Goal: Task Accomplishment & Management: Use online tool/utility

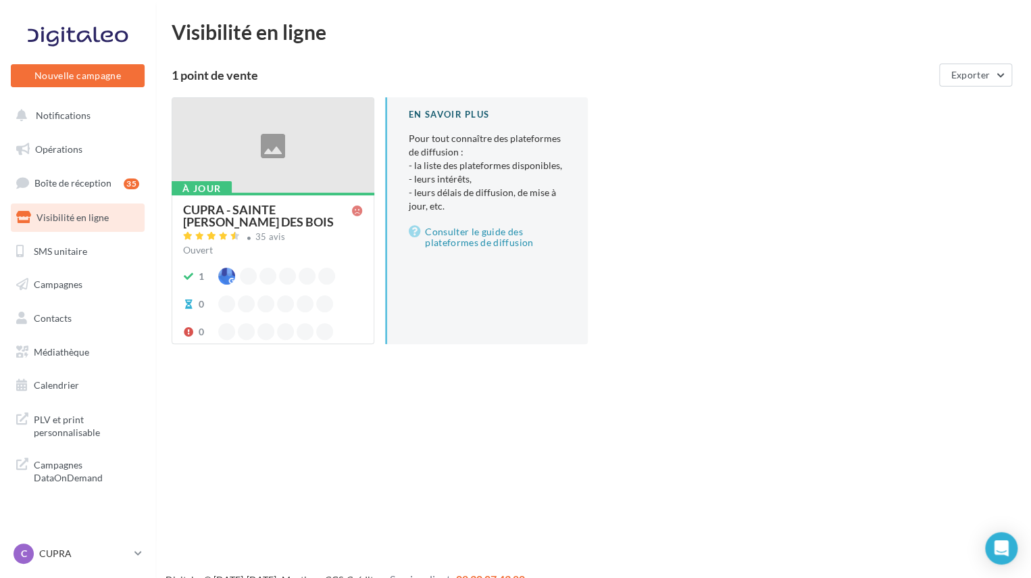
click at [69, 216] on span "Visibilité en ligne" at bounding box center [73, 217] width 72 height 11
click at [59, 145] on span "Opérations" at bounding box center [58, 148] width 47 height 11
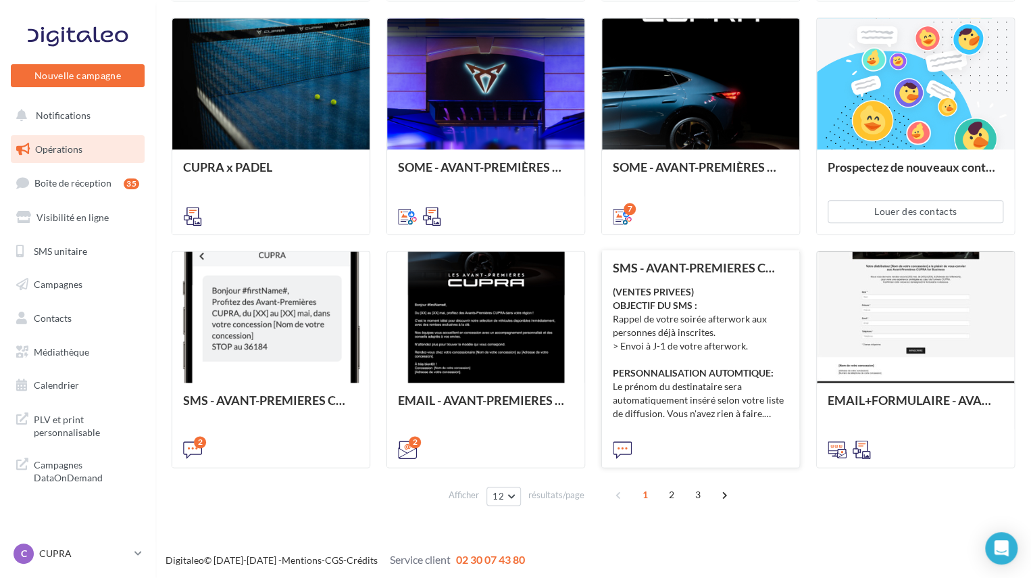
scroll to position [610, 0]
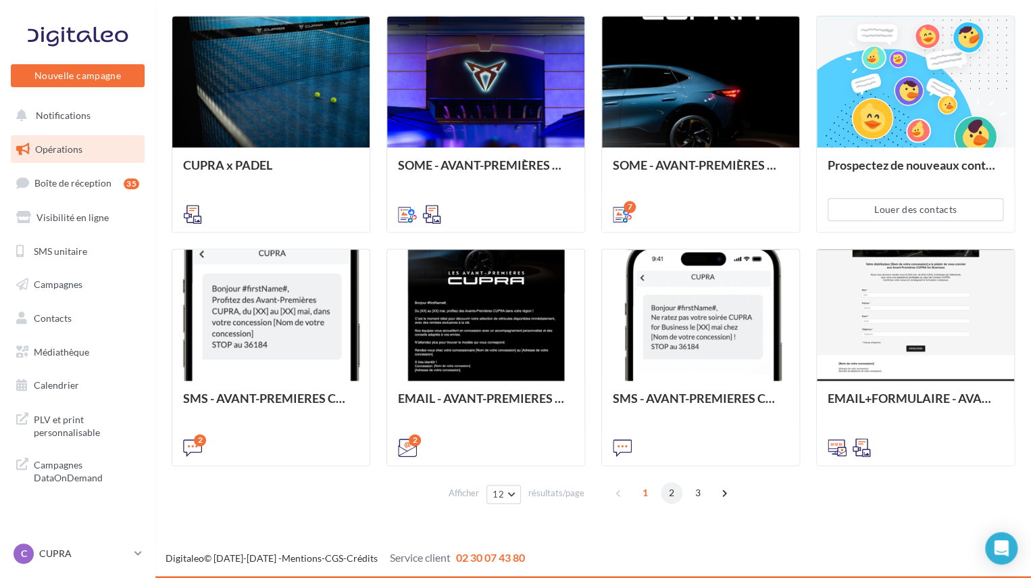
click at [675, 496] on span "2" at bounding box center [672, 493] width 22 height 22
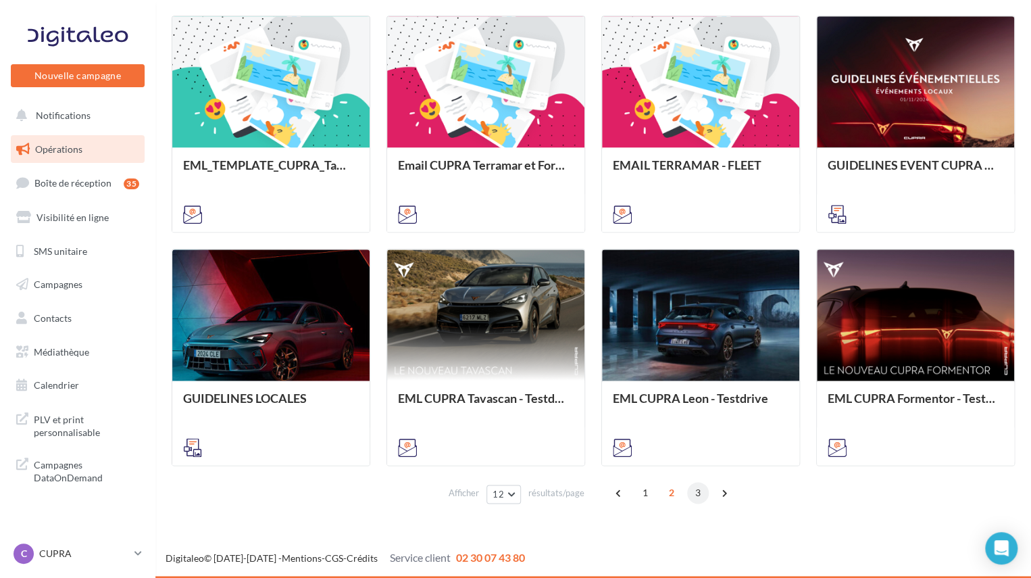
click at [696, 492] on span "3" at bounding box center [698, 493] width 22 height 22
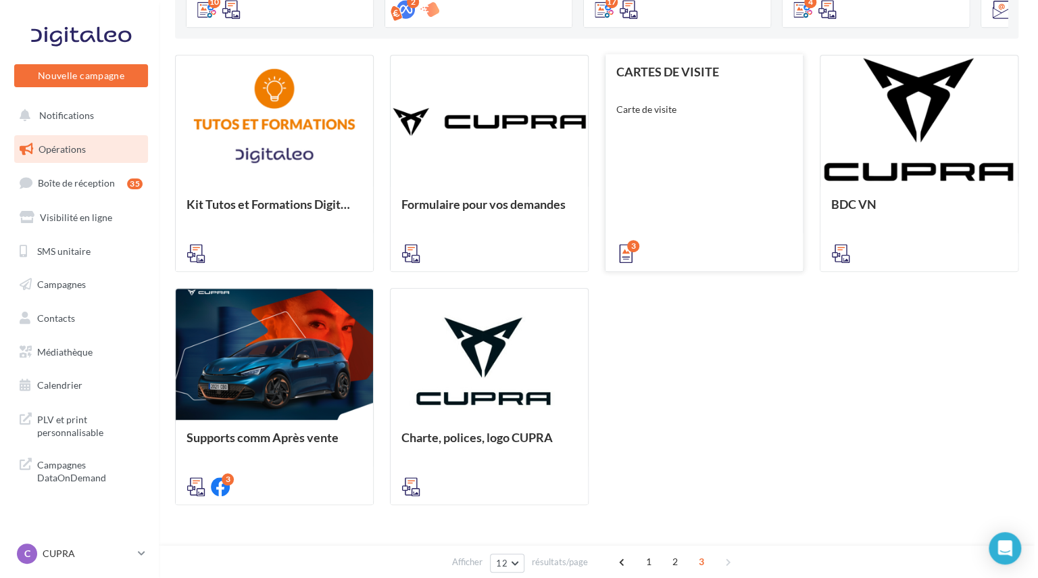
scroll to position [0, 0]
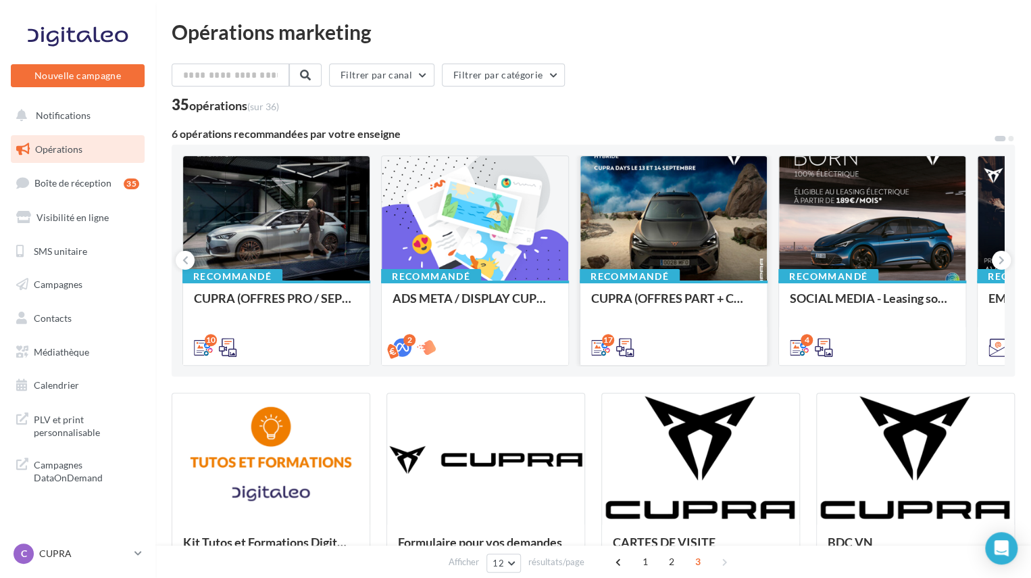
click at [666, 210] on div at bounding box center [674, 219] width 187 height 126
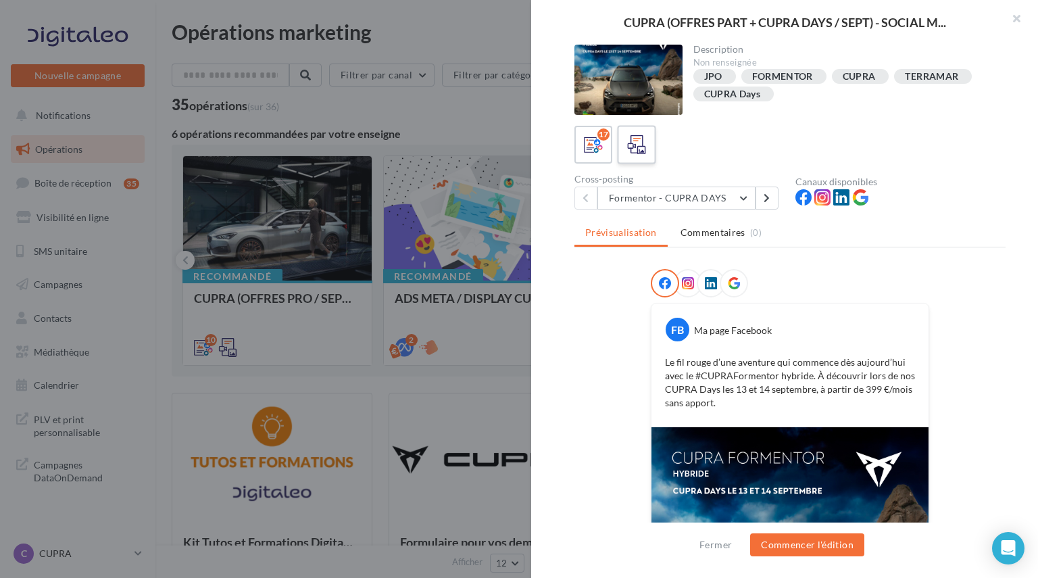
click at [637, 154] on span at bounding box center [637, 145] width 20 height 21
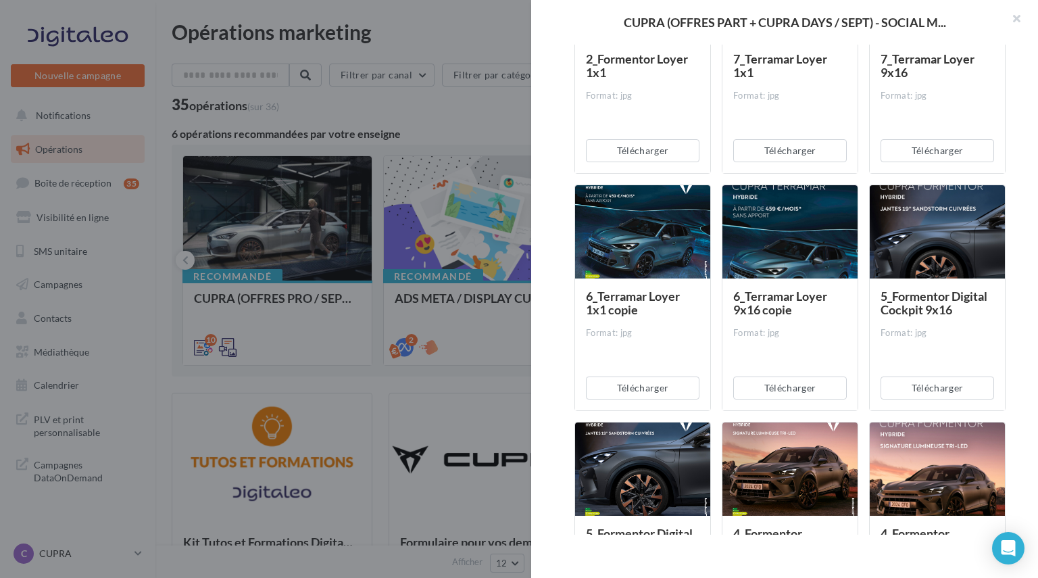
scroll to position [439, 0]
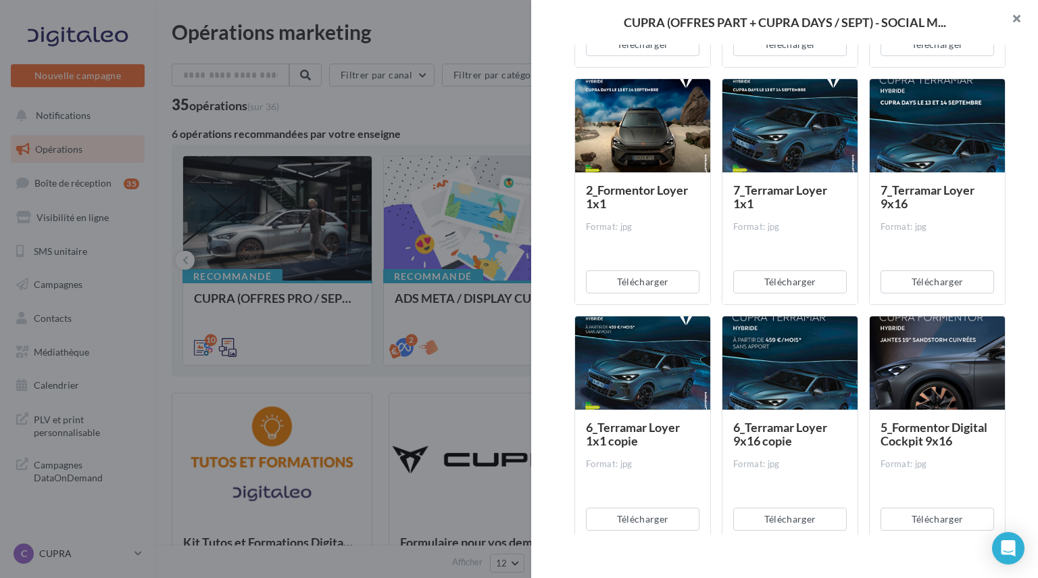
click at [1023, 18] on button "button" at bounding box center [1011, 20] width 54 height 41
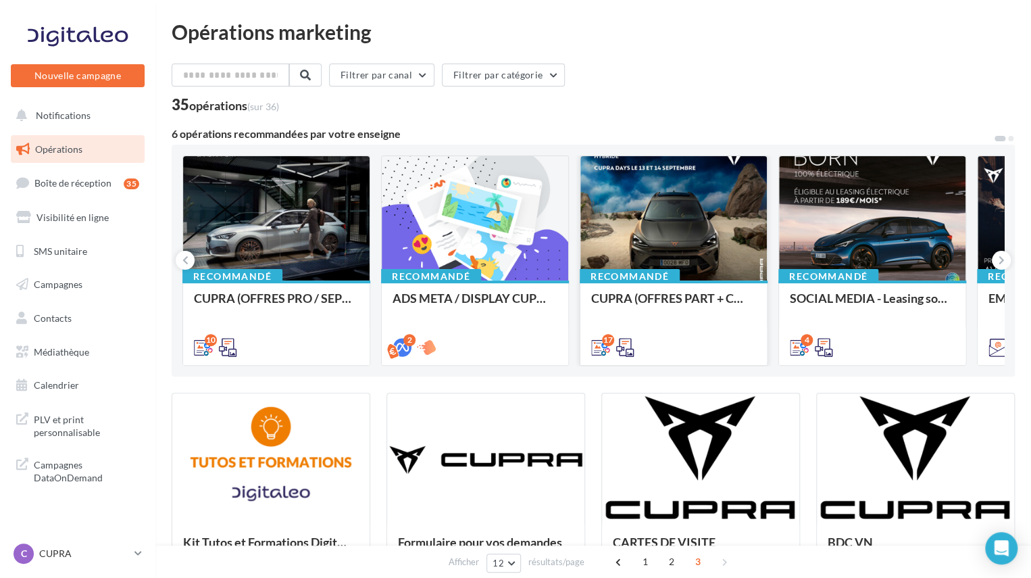
click at [592, 214] on div at bounding box center [674, 219] width 187 height 126
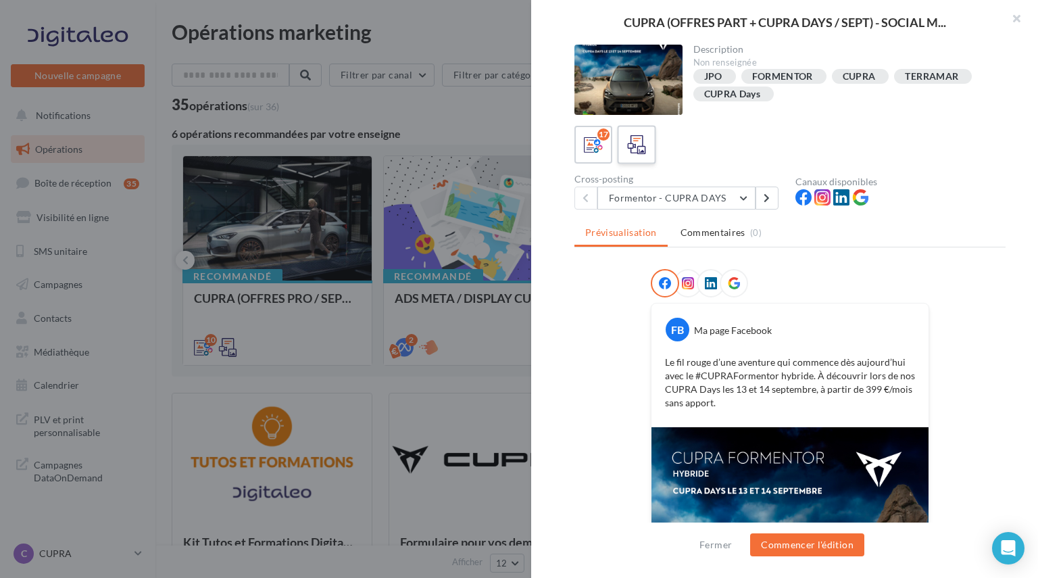
click at [652, 149] on label at bounding box center [636, 144] width 39 height 39
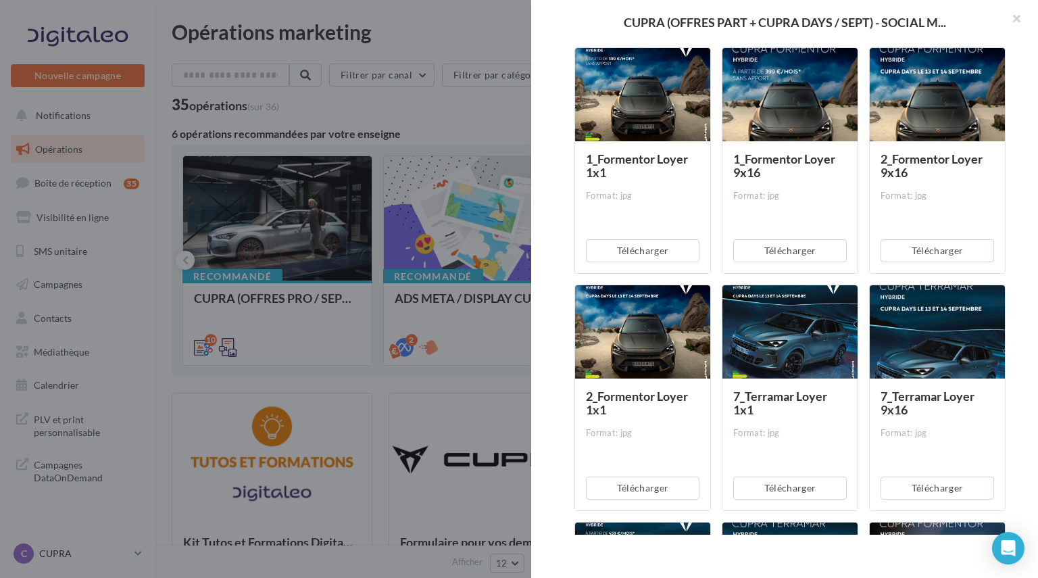
scroll to position [0, 0]
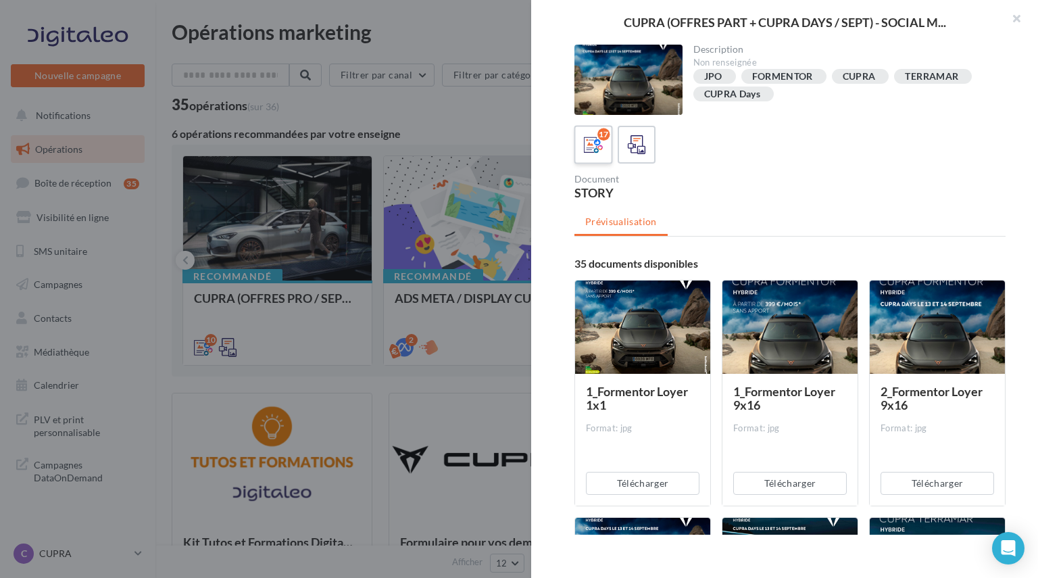
click at [581, 148] on div "17" at bounding box center [593, 144] width 25 height 25
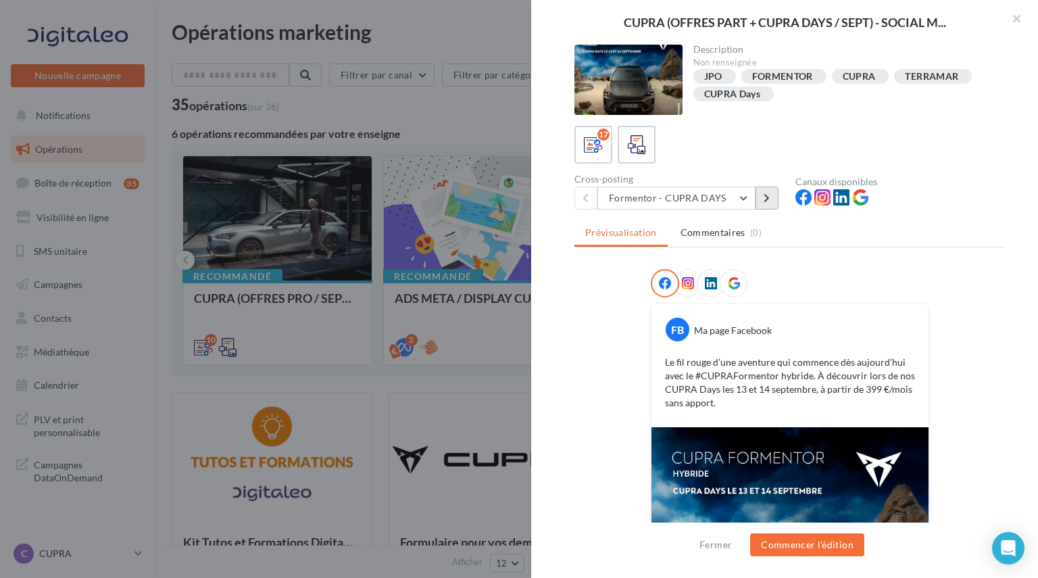
click at [763, 203] on button at bounding box center [767, 198] width 23 height 23
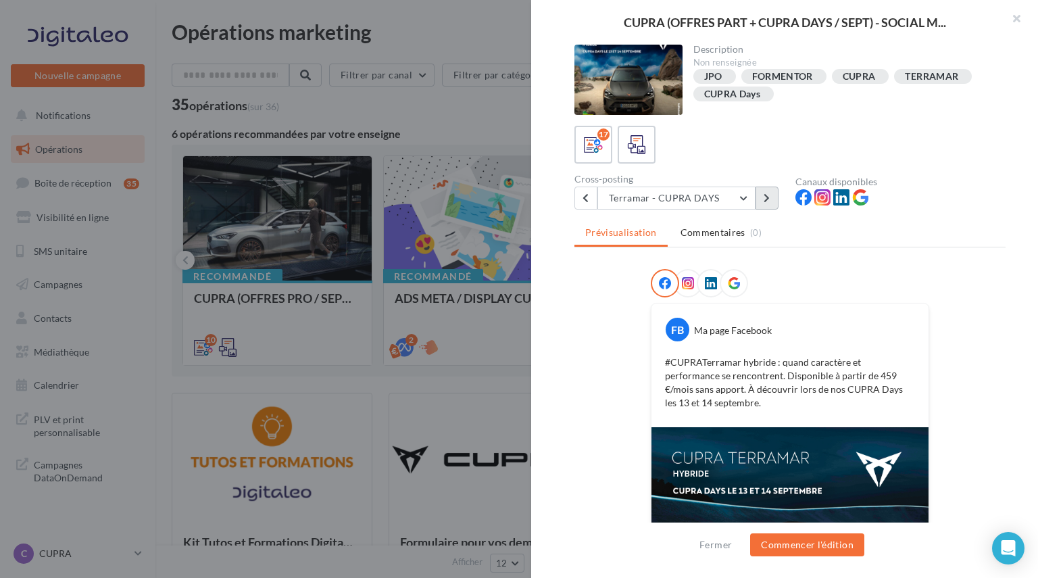
click at [763, 202] on button at bounding box center [767, 198] width 23 height 23
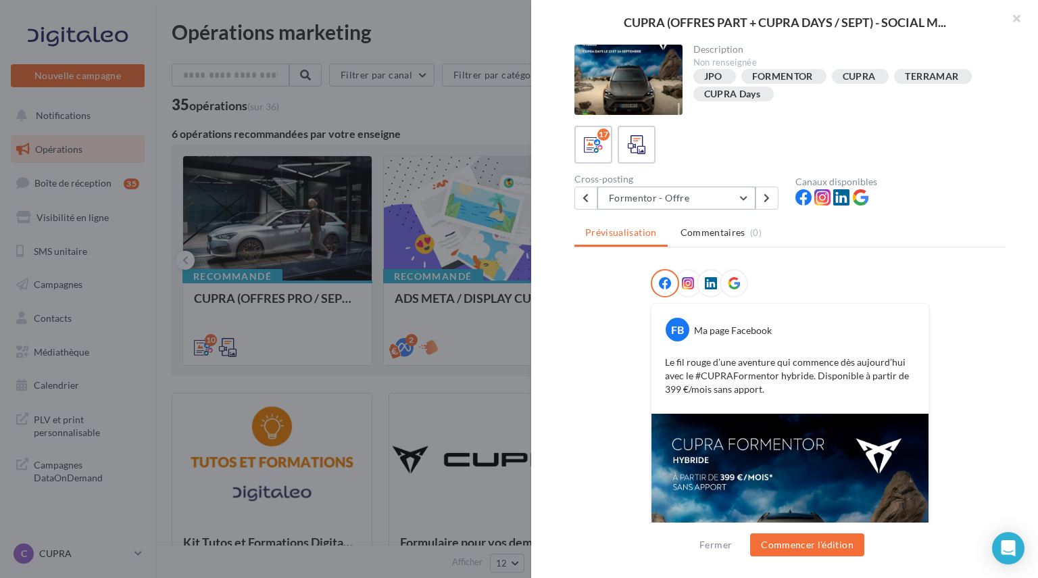
click at [670, 195] on button "Formentor - Offre" at bounding box center [677, 198] width 158 height 23
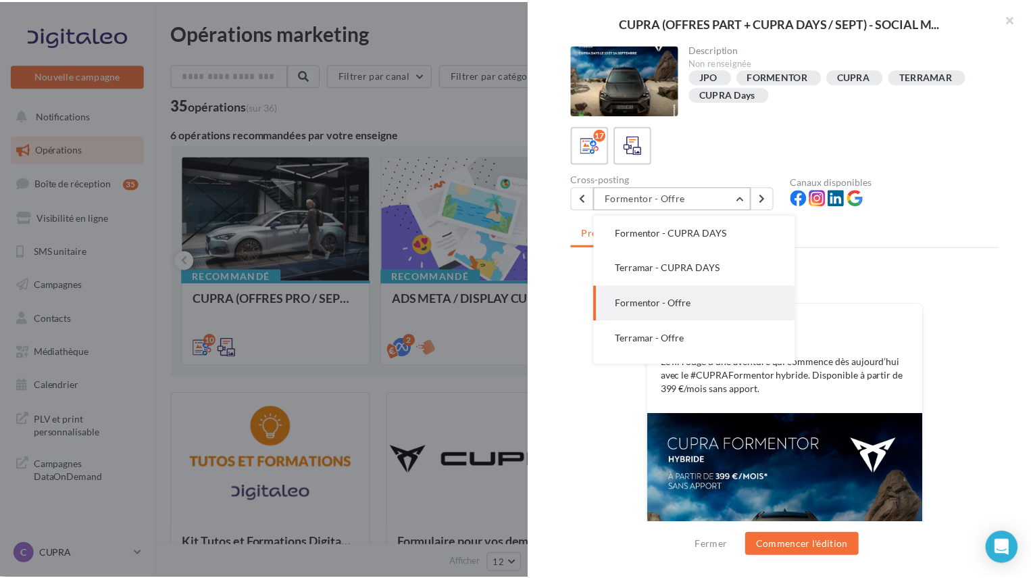
scroll to position [35, 0]
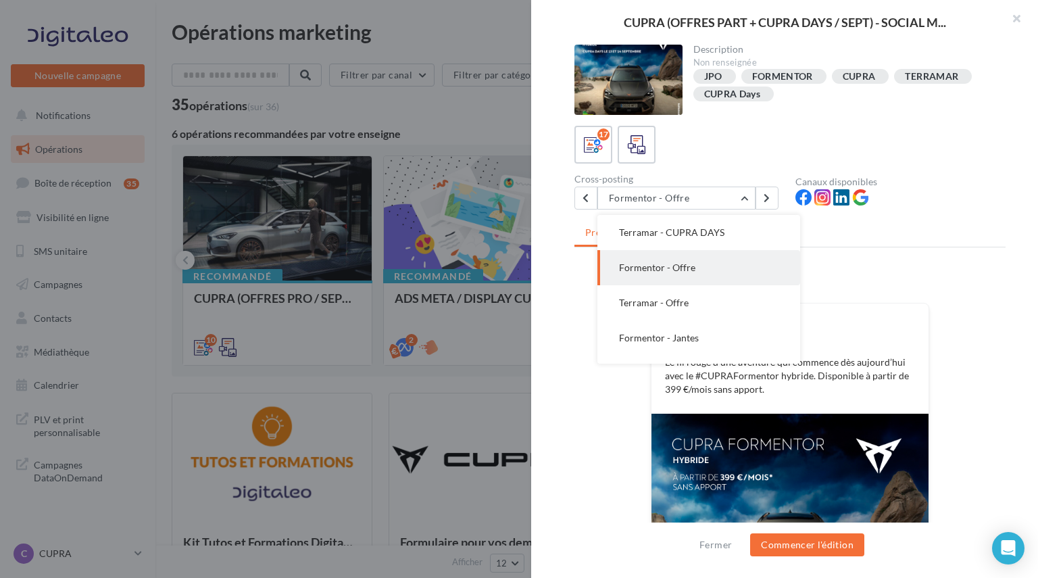
click at [849, 149] on div "17" at bounding box center [790, 145] width 431 height 38
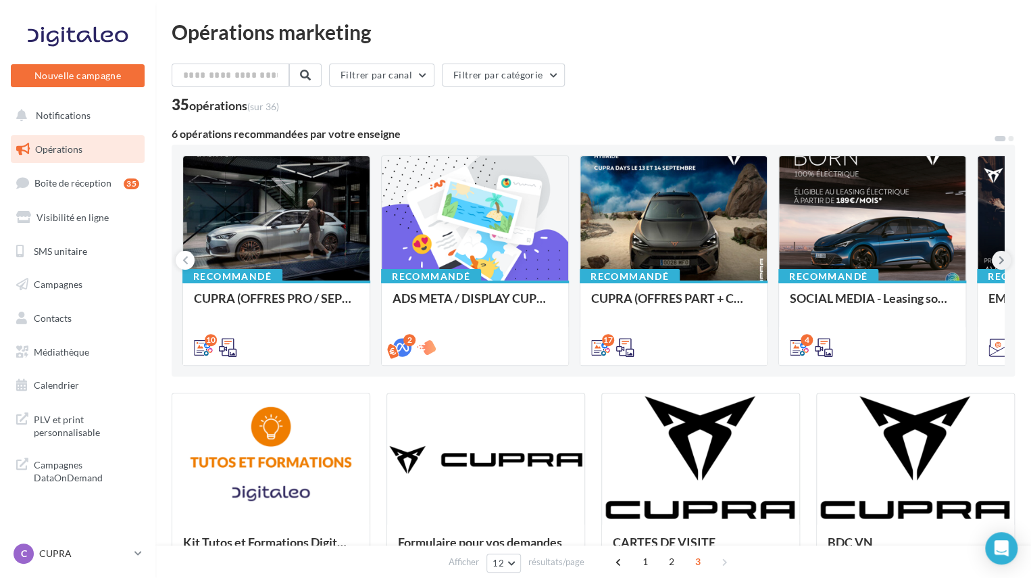
click at [1000, 262] on icon at bounding box center [1002, 260] width 6 height 14
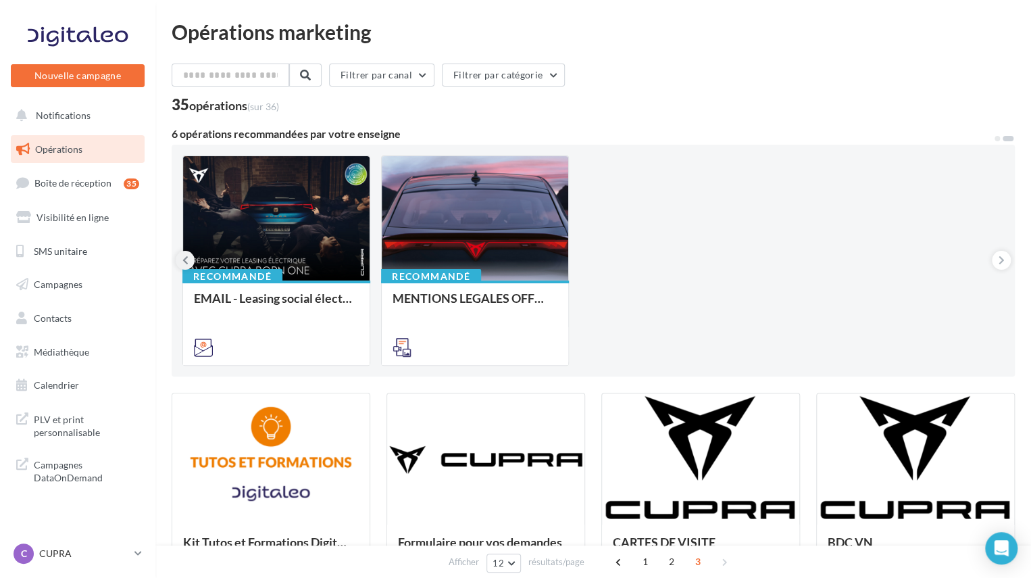
click at [184, 261] on icon at bounding box center [186, 260] width 6 height 14
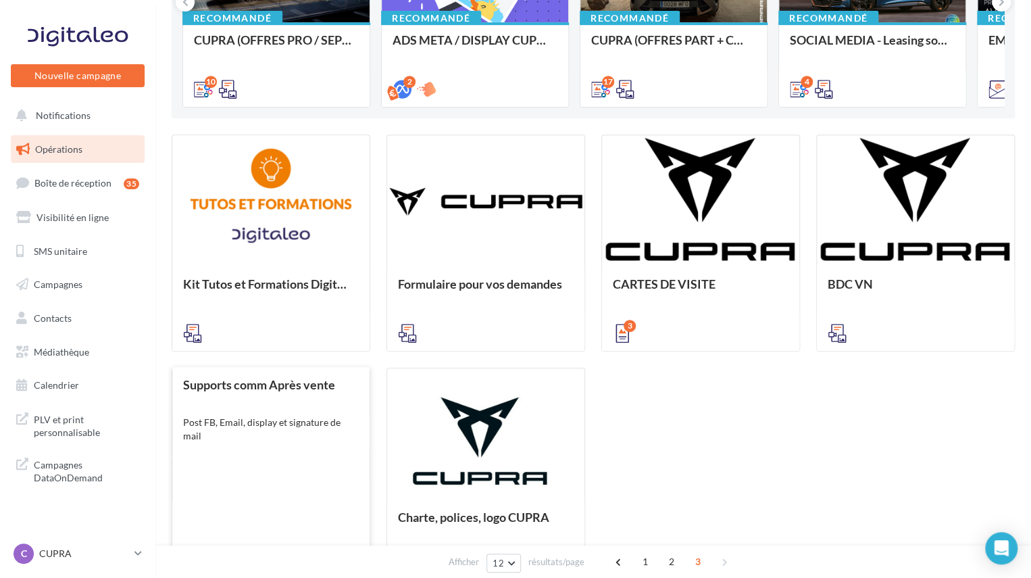
scroll to position [376, 0]
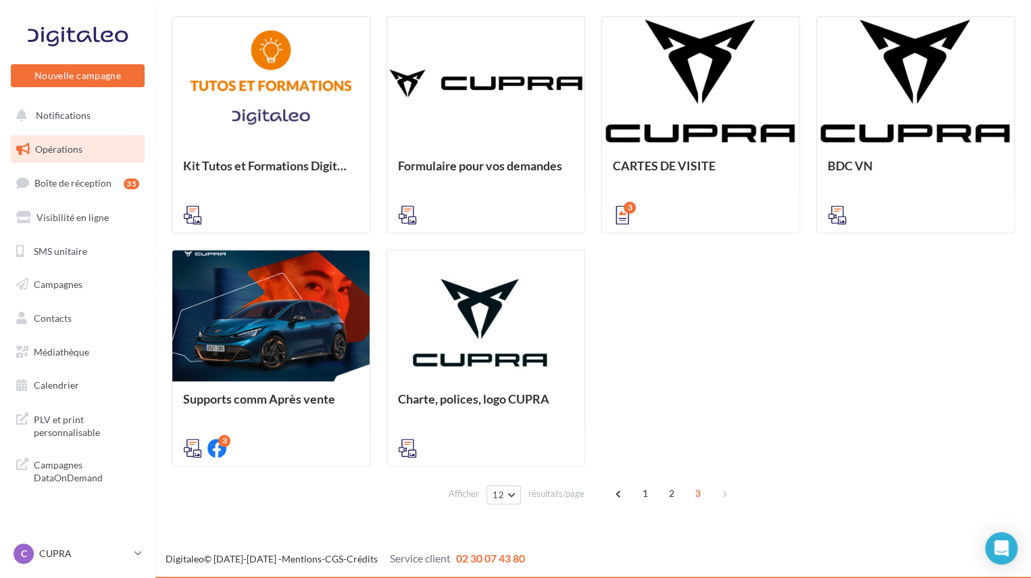
click at [652, 502] on div "1 2 3" at bounding box center [673, 494] width 130 height 22
click at [646, 493] on span "1" at bounding box center [646, 494] width 22 height 22
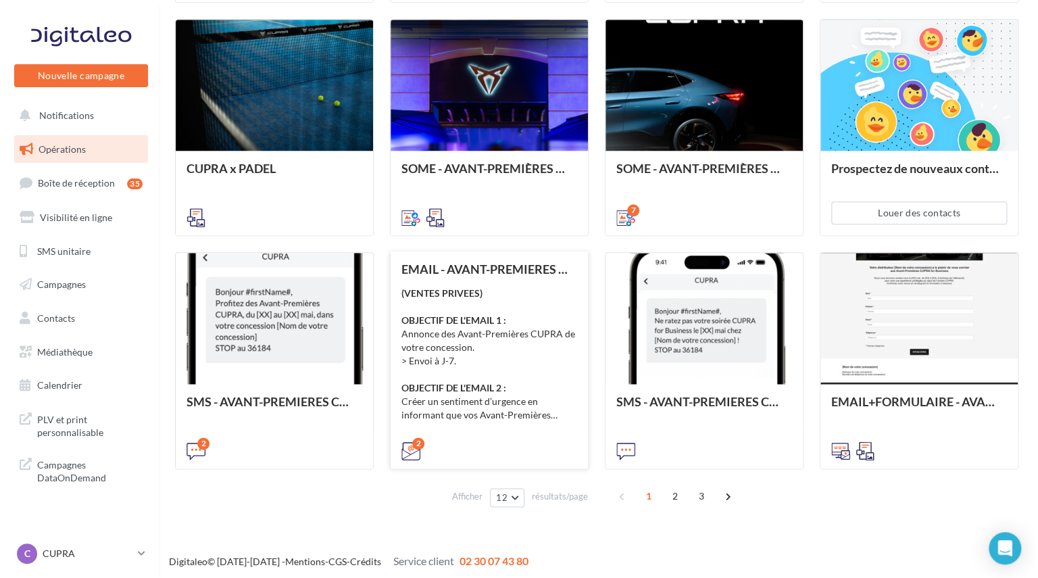
scroll to position [608, 0]
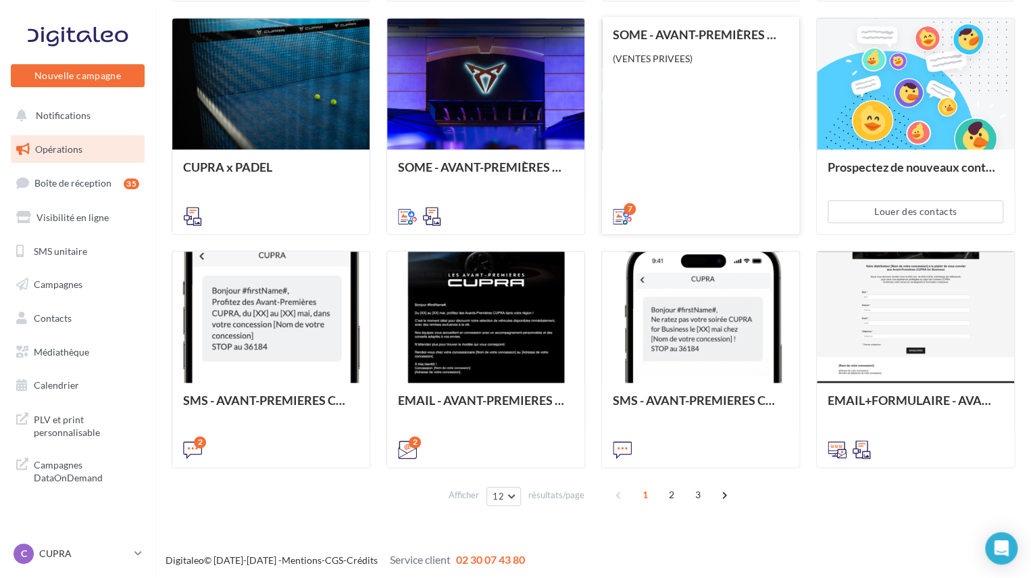
click at [684, 97] on div "SOME - AVANT-PREMIÈRES CUPRA PART (VENTES PRIVEES) (VENTES PRIVEES)" at bounding box center [701, 125] width 176 height 194
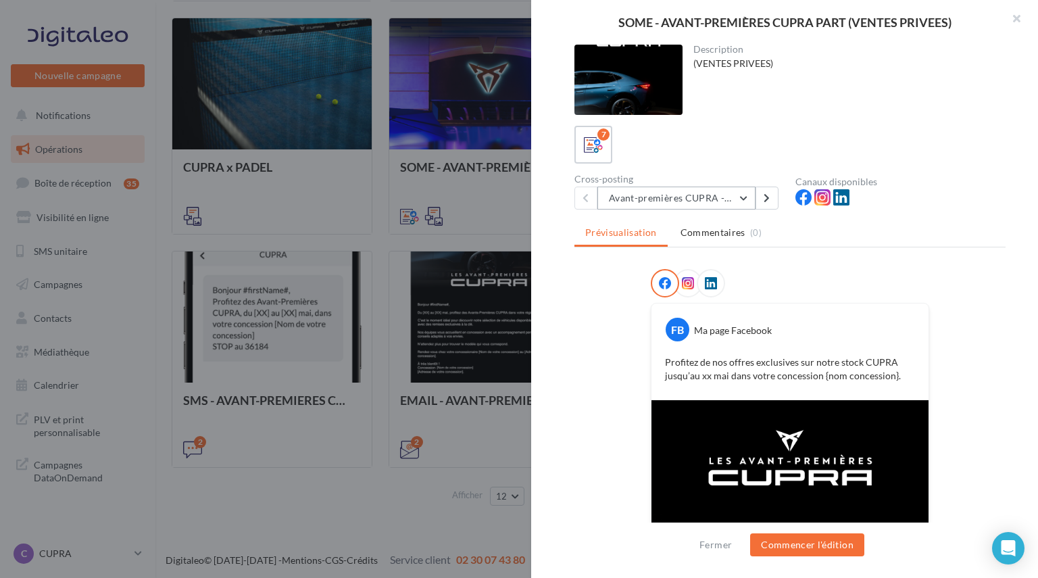
click at [698, 191] on button "Avant-premières CUPRA - 4:5" at bounding box center [677, 198] width 158 height 23
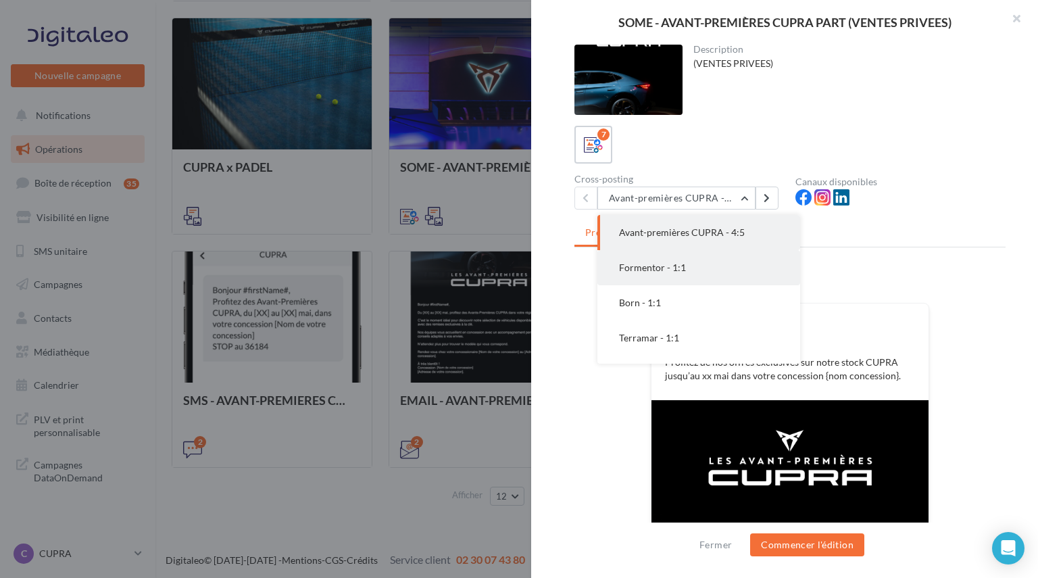
click at [671, 255] on button "Formentor - 1:1" at bounding box center [699, 267] width 203 height 35
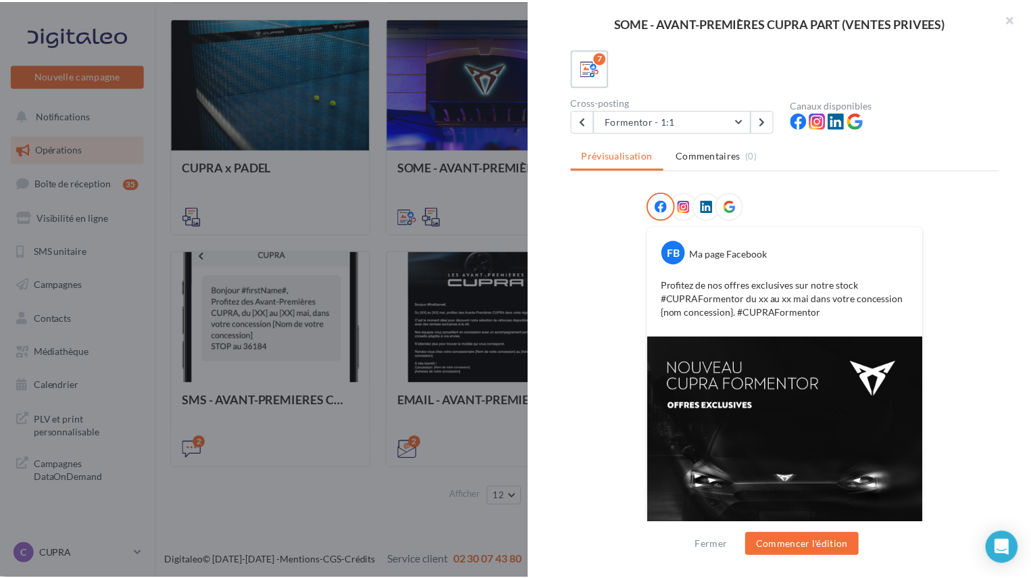
scroll to position [0, 0]
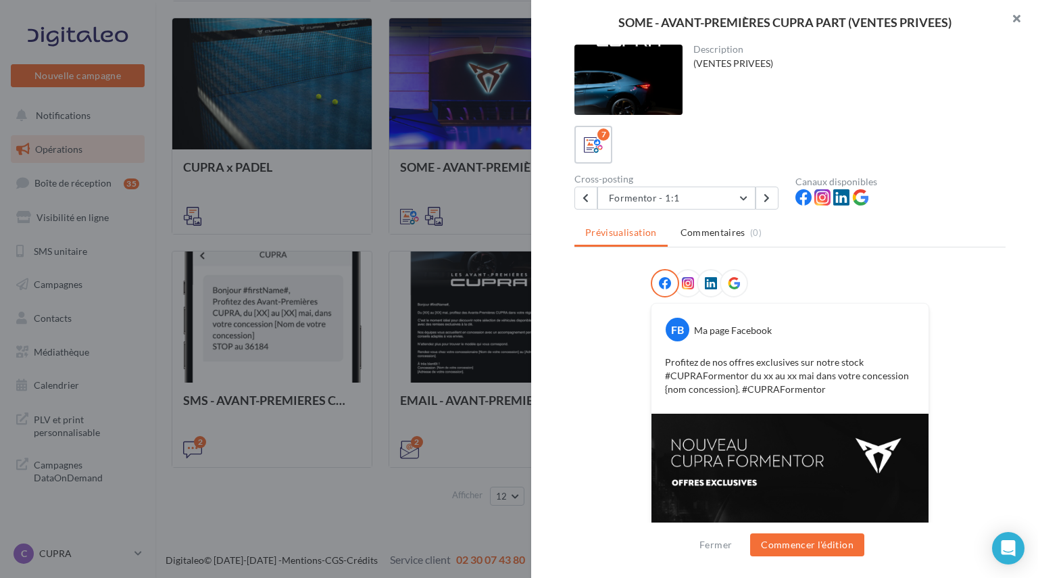
drag, startPoint x: 1033, startPoint y: 20, endPoint x: 1009, endPoint y: 20, distance: 24.3
click at [1031, 20] on button "button" at bounding box center [1011, 20] width 54 height 41
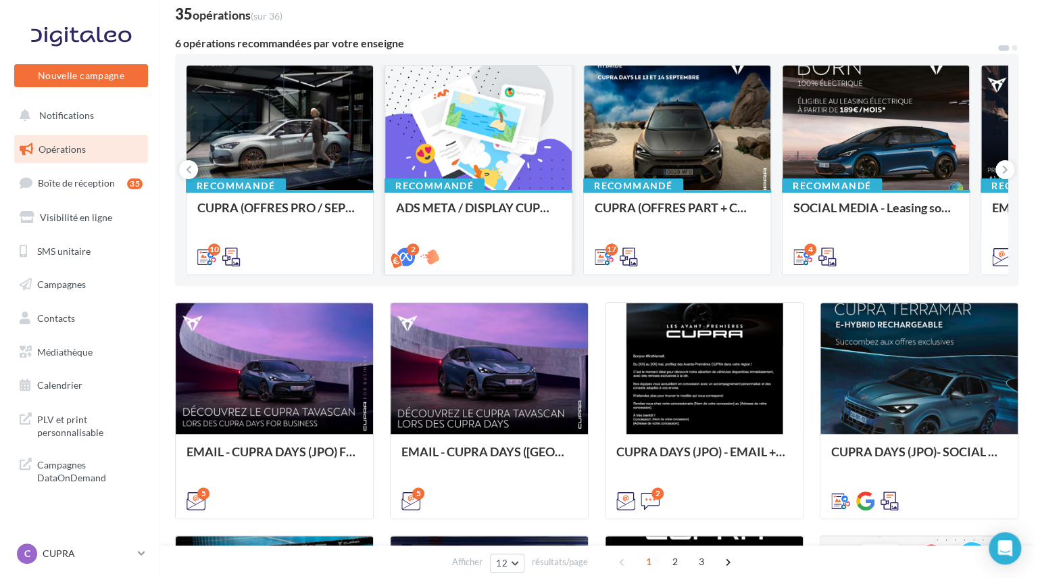
scroll to position [68, 0]
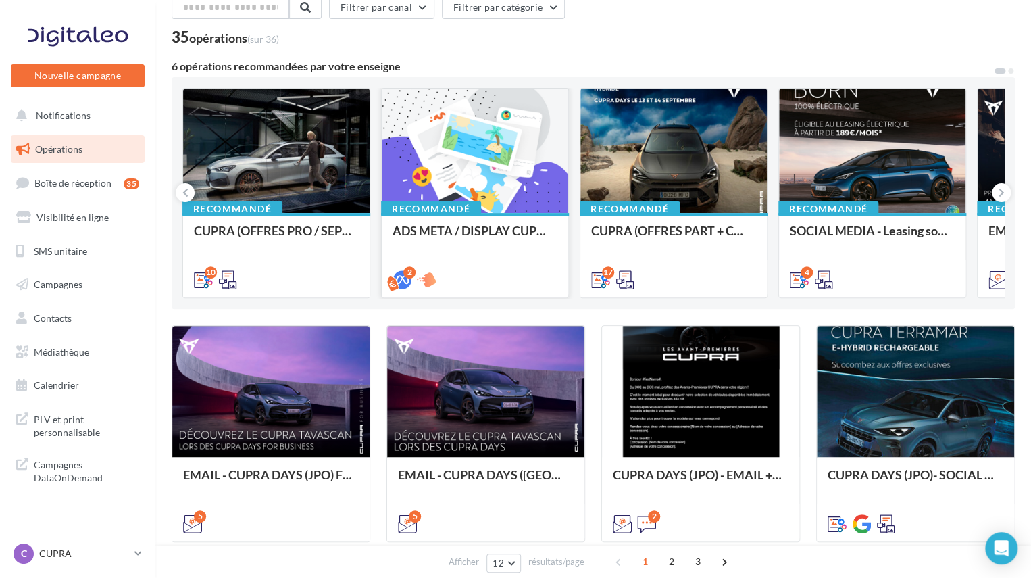
click at [464, 165] on div at bounding box center [475, 152] width 187 height 126
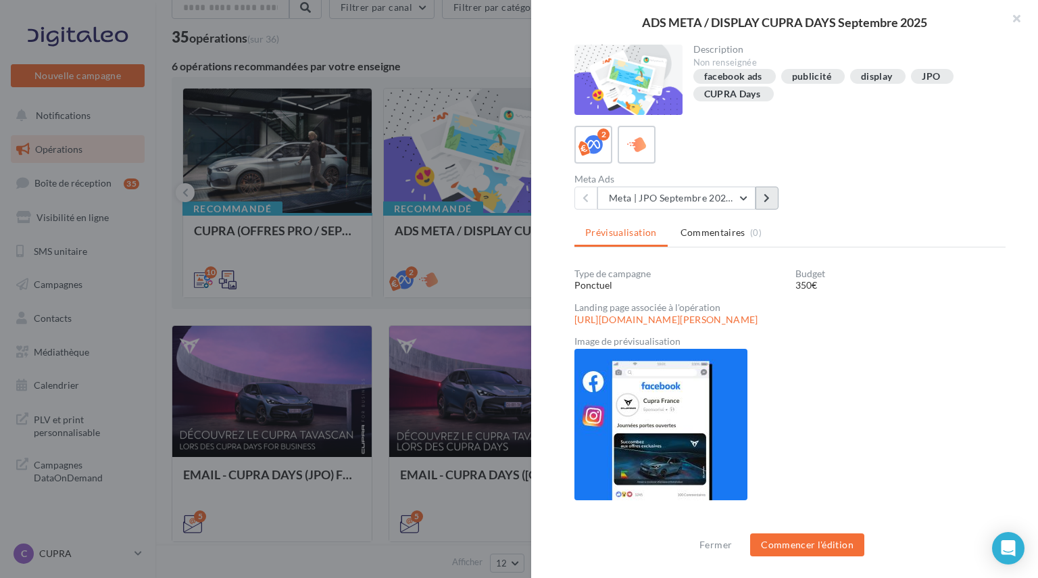
click at [757, 200] on button at bounding box center [767, 198] width 23 height 23
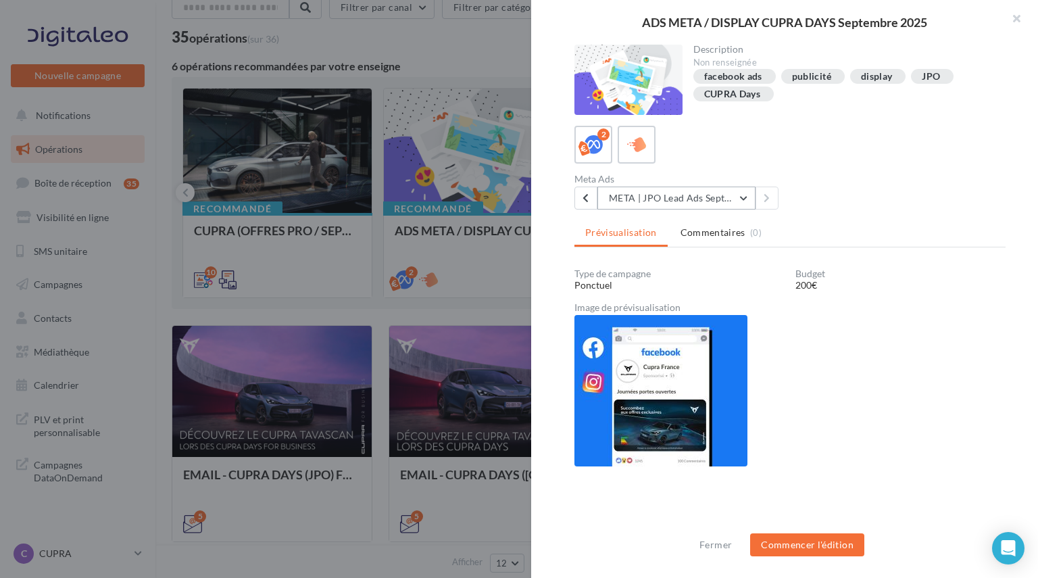
click at [746, 201] on button "META | JPO Lead Ads Septembre 2025" at bounding box center [677, 198] width 158 height 23
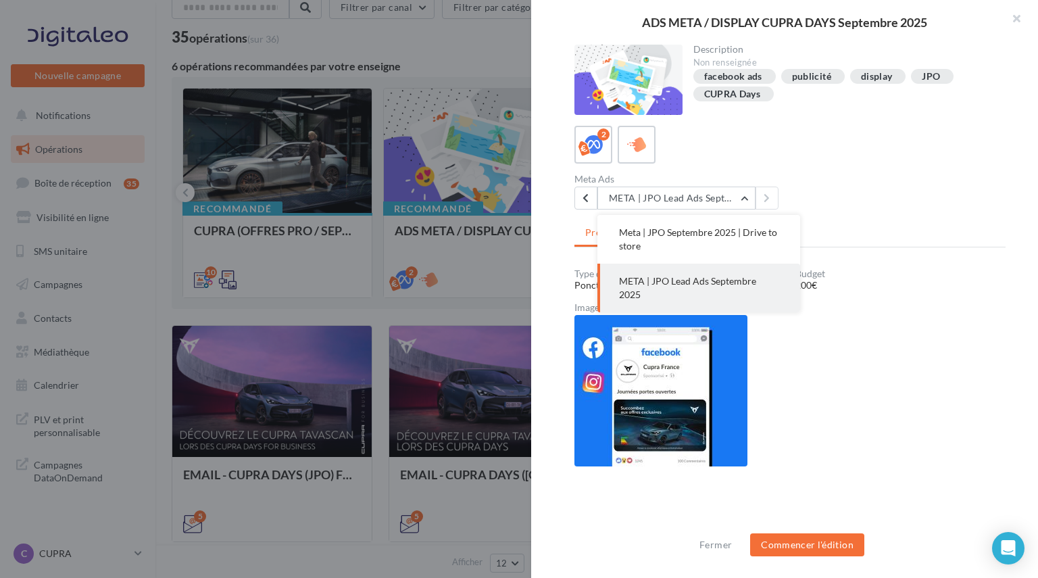
click at [711, 278] on span "META | JPO Lead Ads Septembre 2025" at bounding box center [687, 287] width 137 height 25
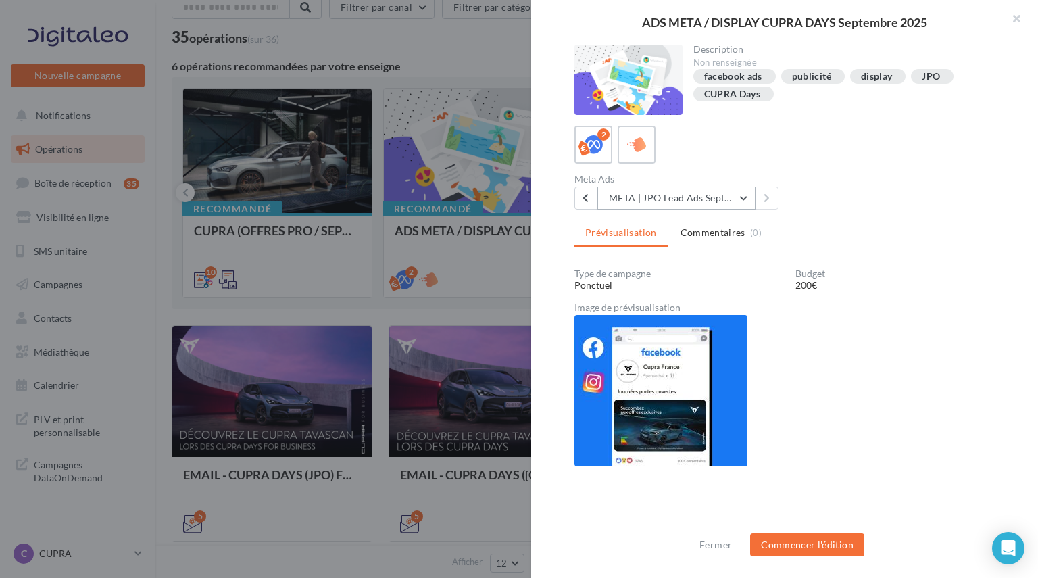
click at [719, 199] on button "META | JPO Lead Ads Septembre 2025" at bounding box center [677, 198] width 158 height 23
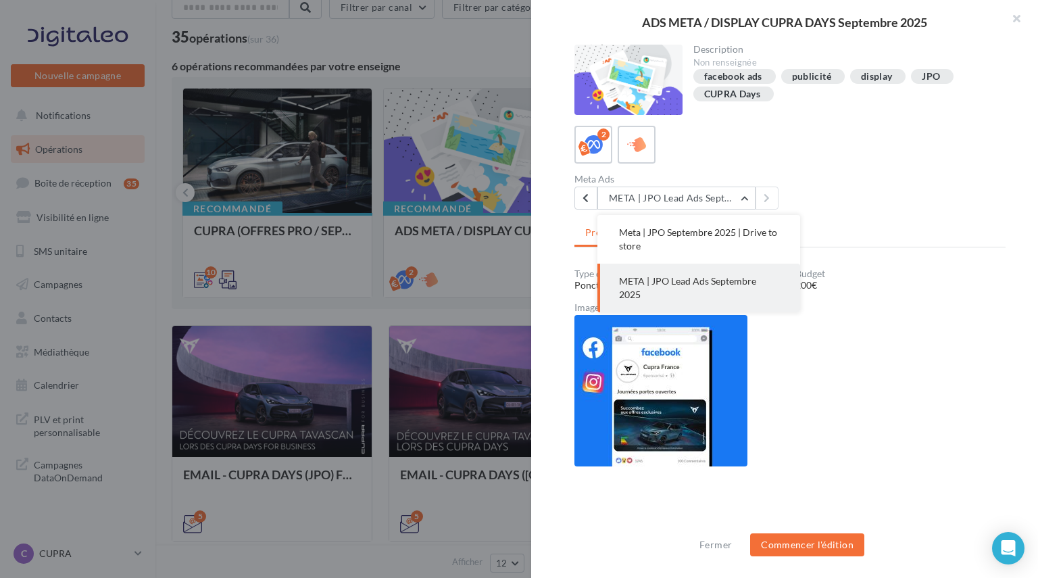
click at [711, 238] on button "Meta | JPO Septembre 2025 | Drive to store" at bounding box center [699, 239] width 203 height 49
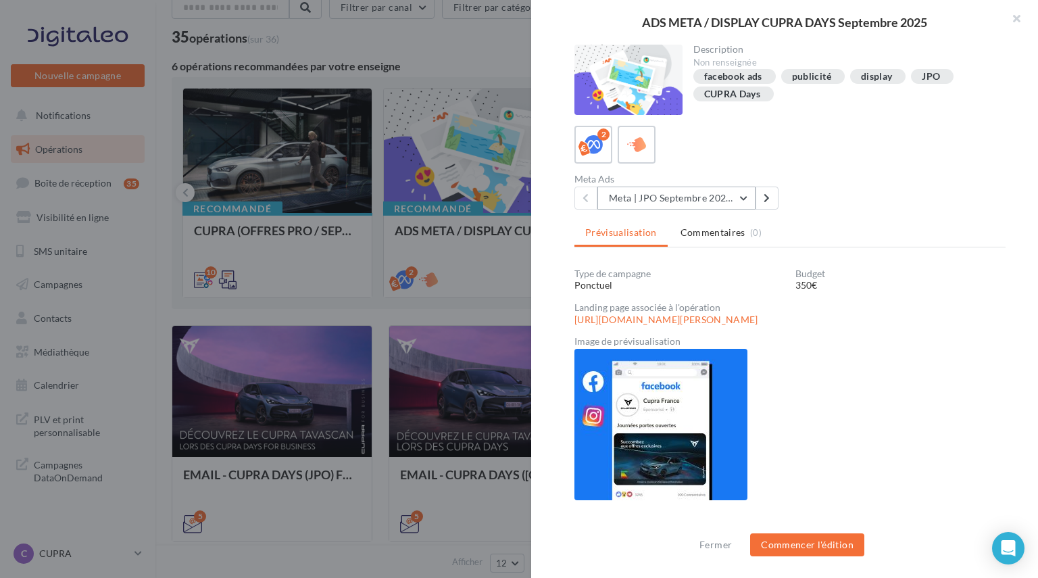
click at [694, 197] on button "Meta | JPO Septembre 2025 | Drive to store" at bounding box center [677, 198] width 158 height 23
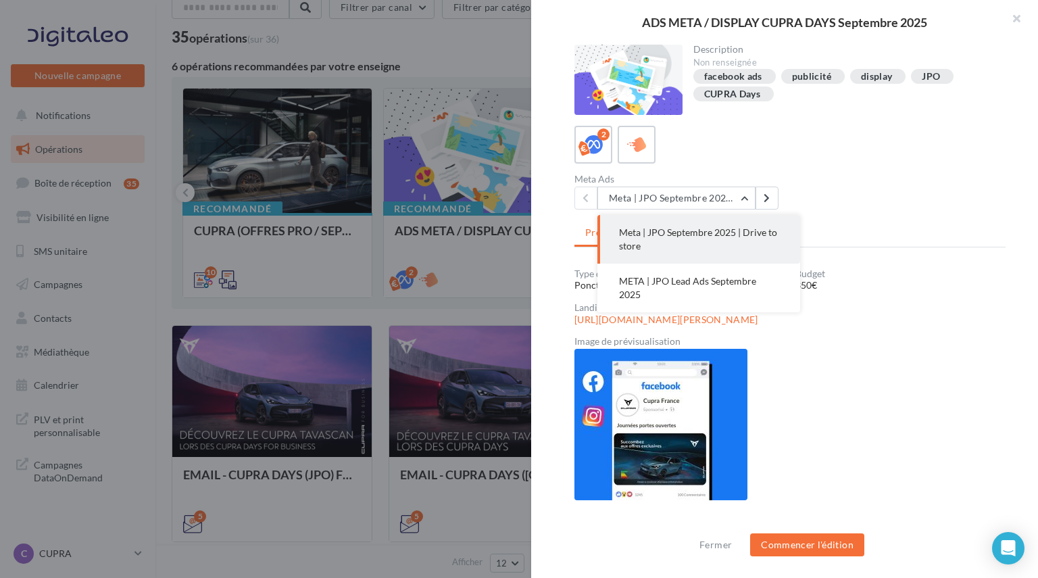
click at [674, 275] on span "META | JPO Lead Ads Septembre 2025" at bounding box center [687, 287] width 137 height 25
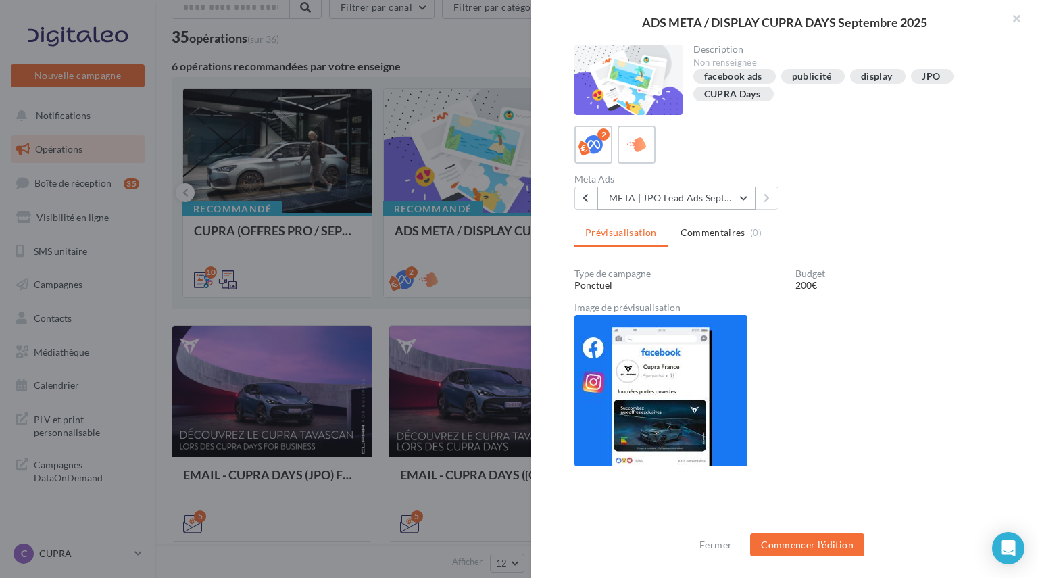
click at [671, 197] on button "META | JPO Lead Ads Septembre 2025" at bounding box center [677, 198] width 158 height 23
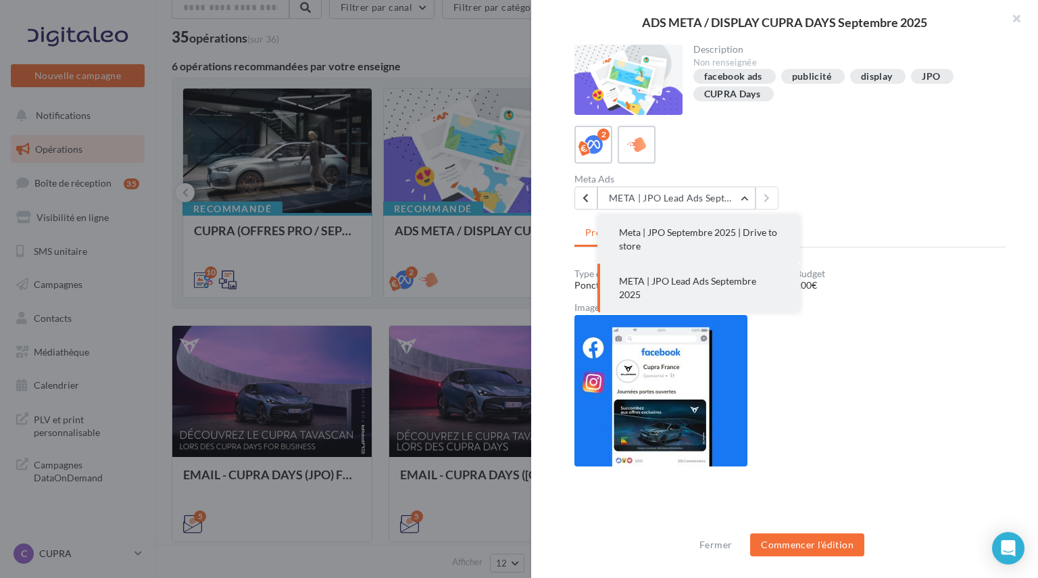
click at [656, 224] on button "Meta | JPO Septembre 2025 | Drive to store" at bounding box center [699, 239] width 203 height 49
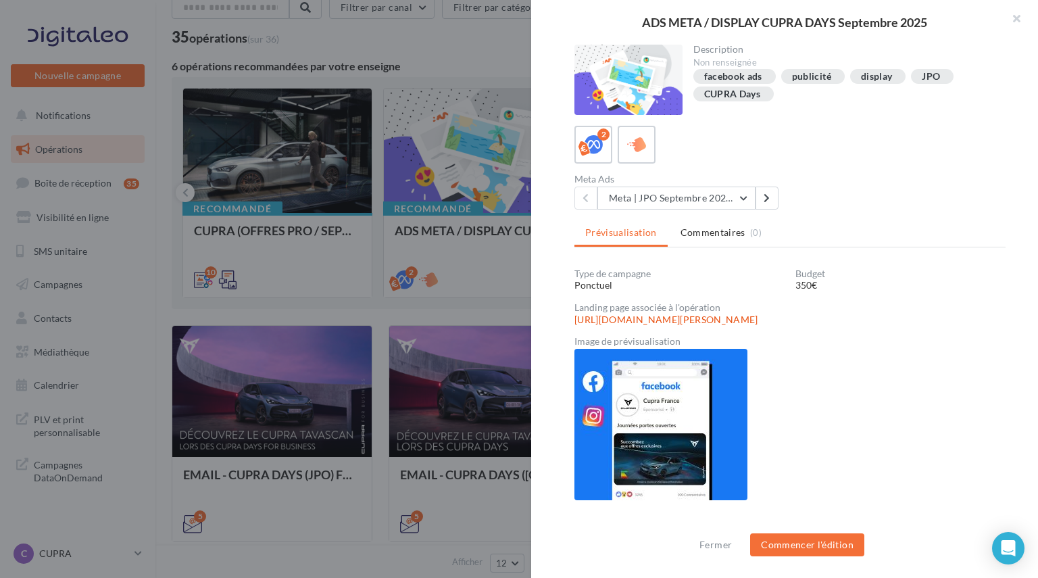
click at [660, 316] on link "[URL][DOMAIN_NAME][PERSON_NAME]" at bounding box center [667, 319] width 184 height 11
click at [800, 543] on button "Commencer l'édition" at bounding box center [807, 544] width 114 height 23
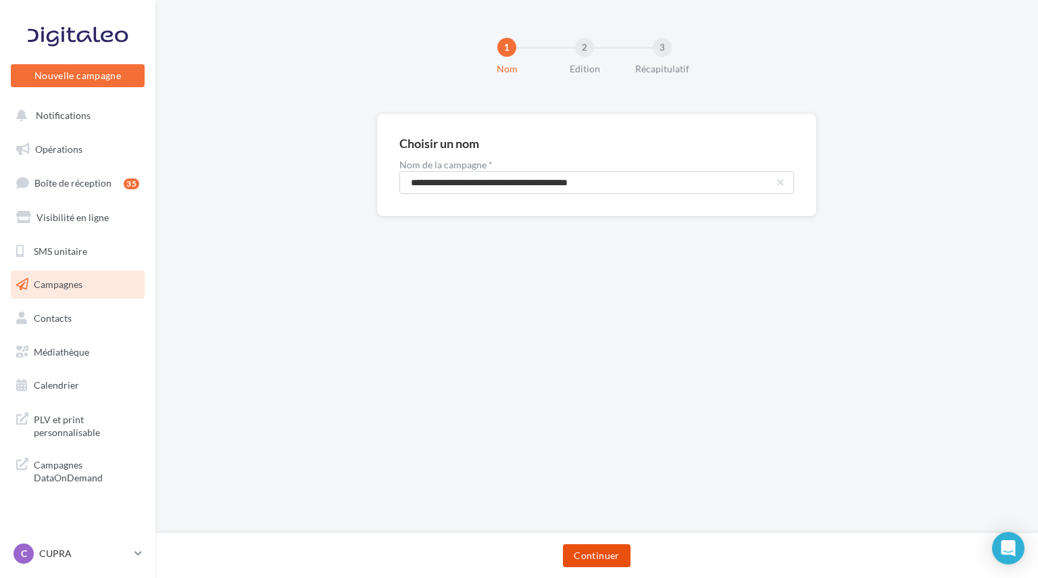
click at [598, 559] on button "Continuer" at bounding box center [596, 555] width 67 height 23
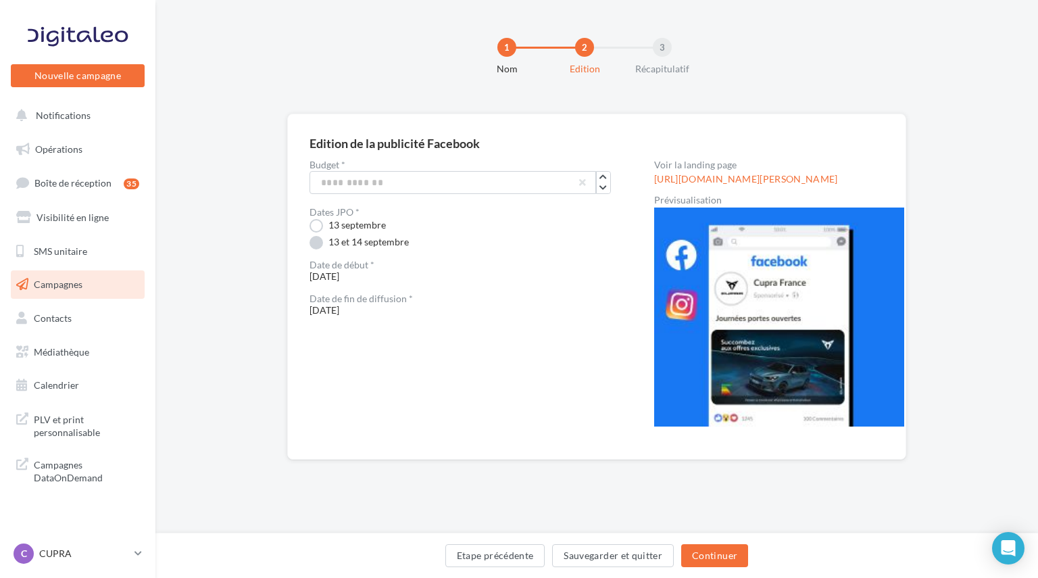
click at [354, 243] on label "13 et 14 septembre" at bounding box center [359, 243] width 99 height 14
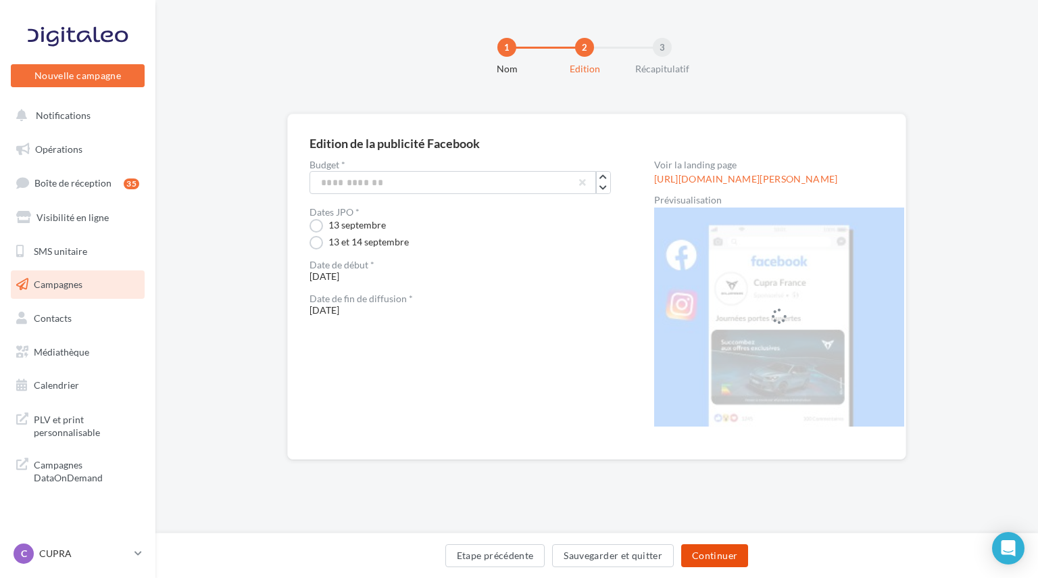
click at [706, 552] on button "Continuer" at bounding box center [714, 555] width 67 height 23
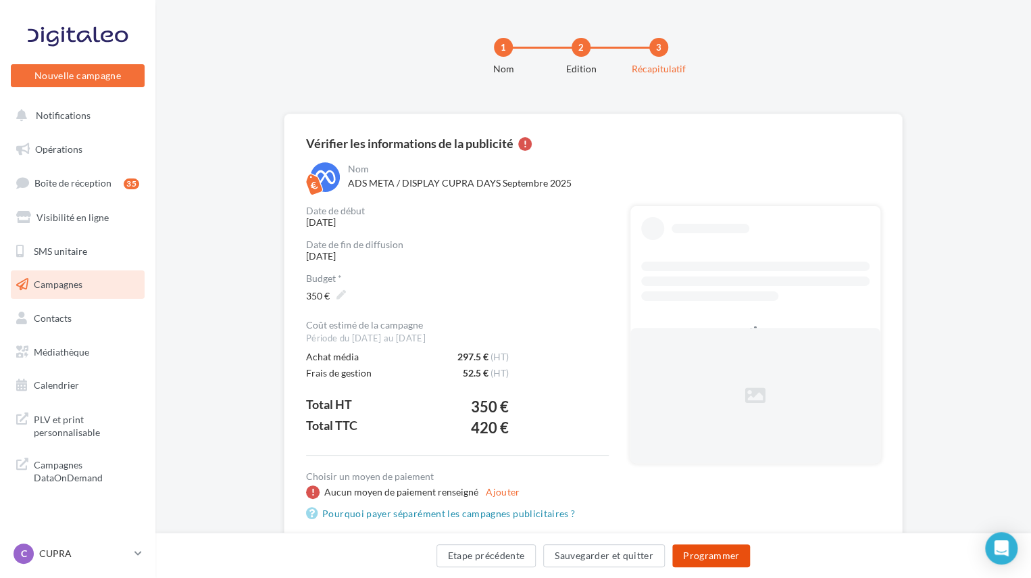
drag, startPoint x: 700, startPoint y: 554, endPoint x: 578, endPoint y: 390, distance: 204.3
click at [582, 394] on div "1 Nom 2 Edition 3 Récapitulatif Vérifier les informations de la publicité Nom A…" at bounding box center [593, 304] width 876 height 609
click at [568, 464] on div "Coût estimé de la campagne Période du 08/09/2025 au 14/09/2025 Achat média 297.…" at bounding box center [457, 420] width 303 height 201
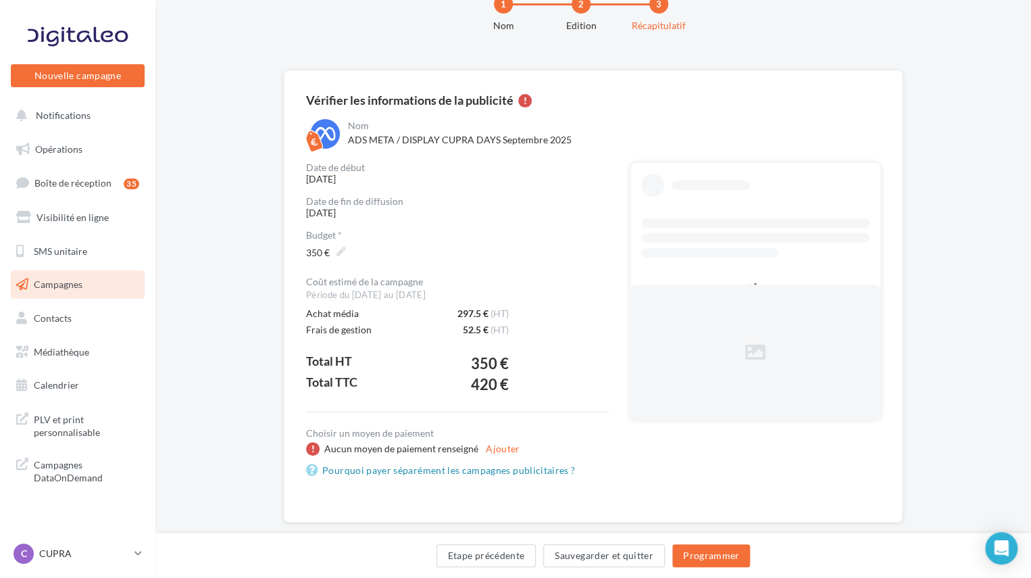
scroll to position [66, 0]
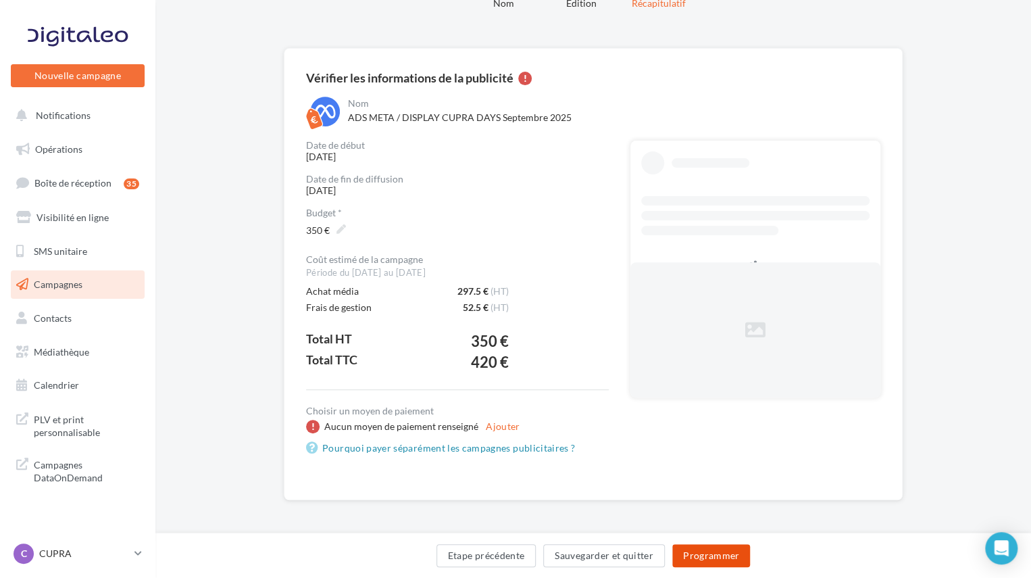
click at [710, 551] on button "Programmer" at bounding box center [712, 555] width 78 height 23
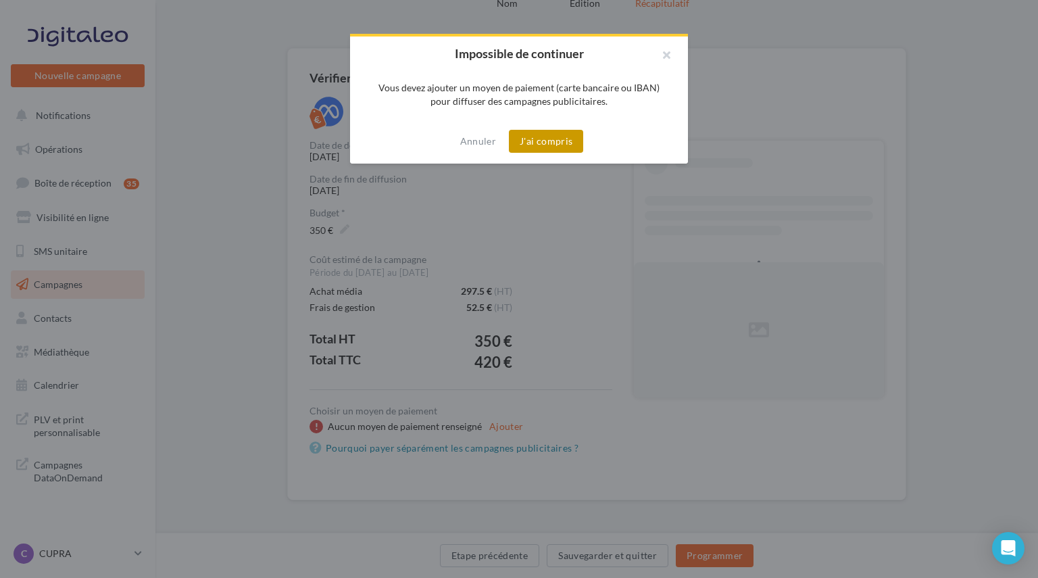
click at [531, 149] on button "J'ai compris" at bounding box center [546, 141] width 74 height 23
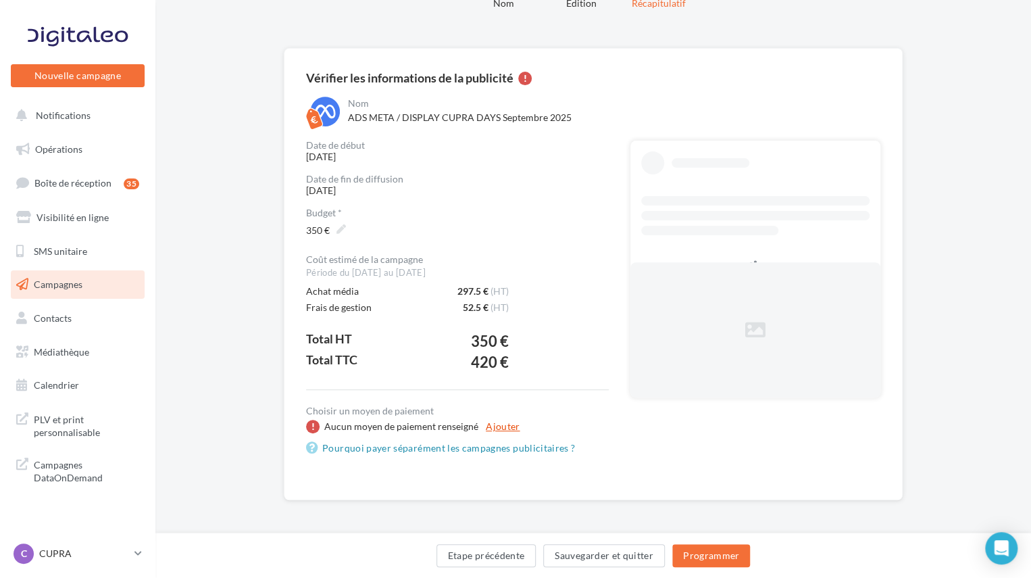
click at [503, 423] on button "Ajouter" at bounding box center [503, 426] width 45 height 16
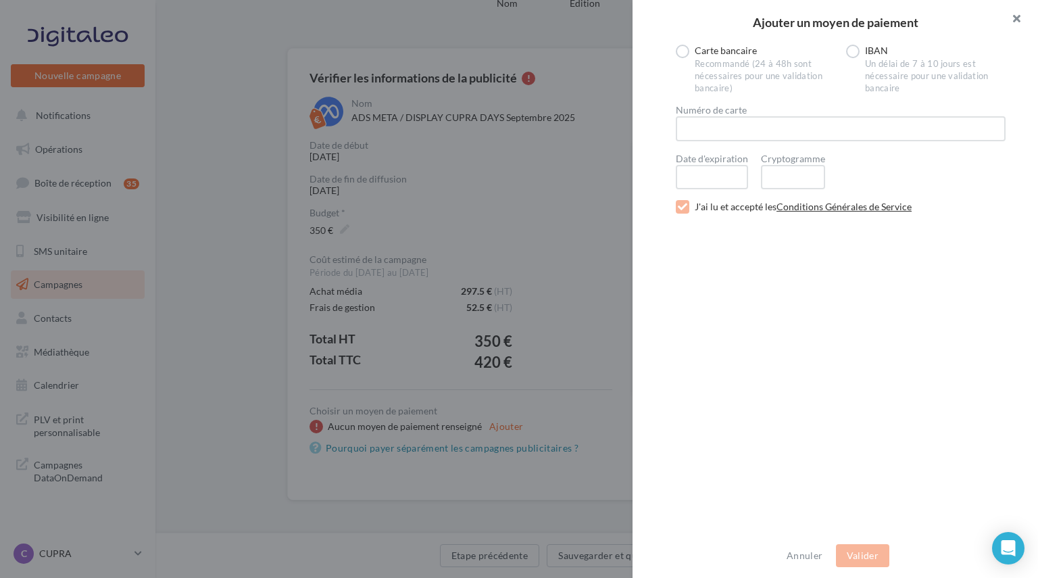
click at [1017, 19] on button "button" at bounding box center [1011, 20] width 54 height 41
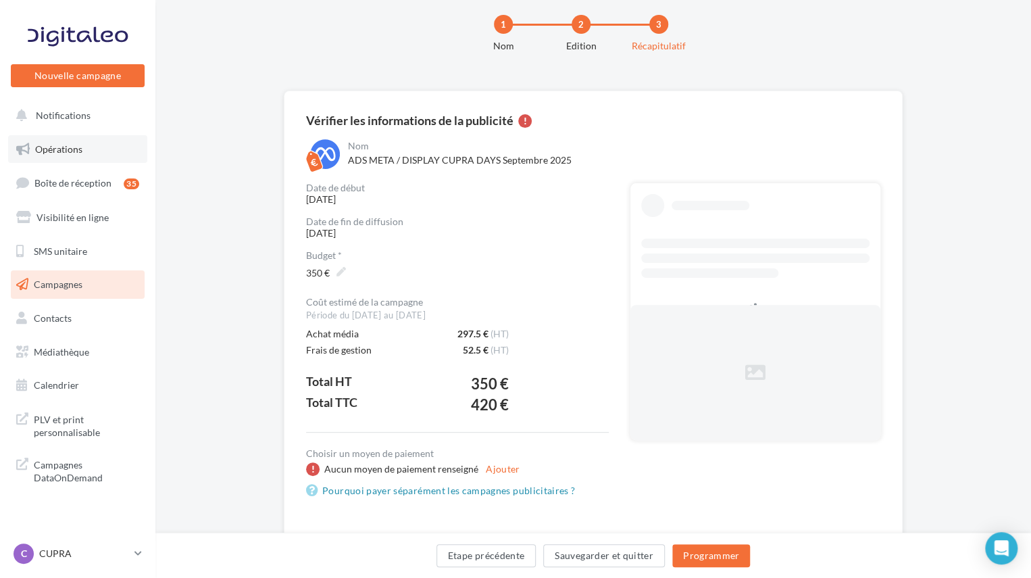
scroll to position [0, 0]
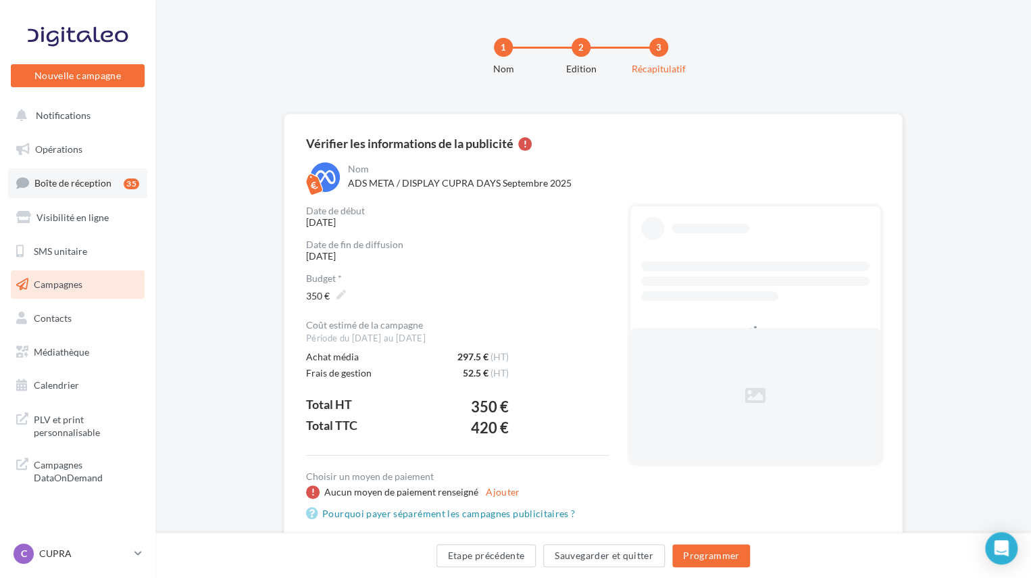
click at [76, 180] on span "Boîte de réception" at bounding box center [72, 182] width 77 height 11
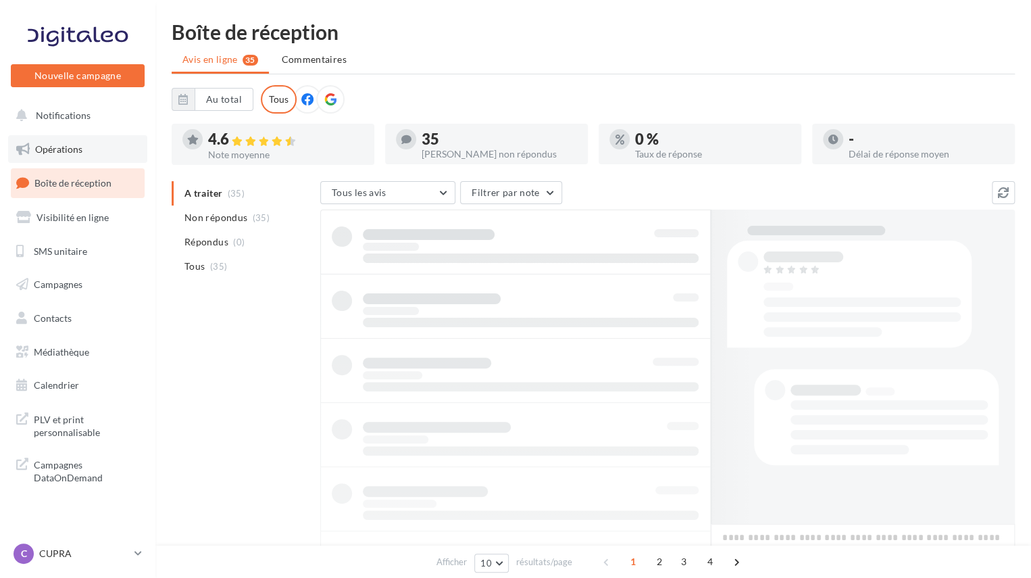
click at [66, 143] on link "Opérations" at bounding box center [77, 149] width 139 height 28
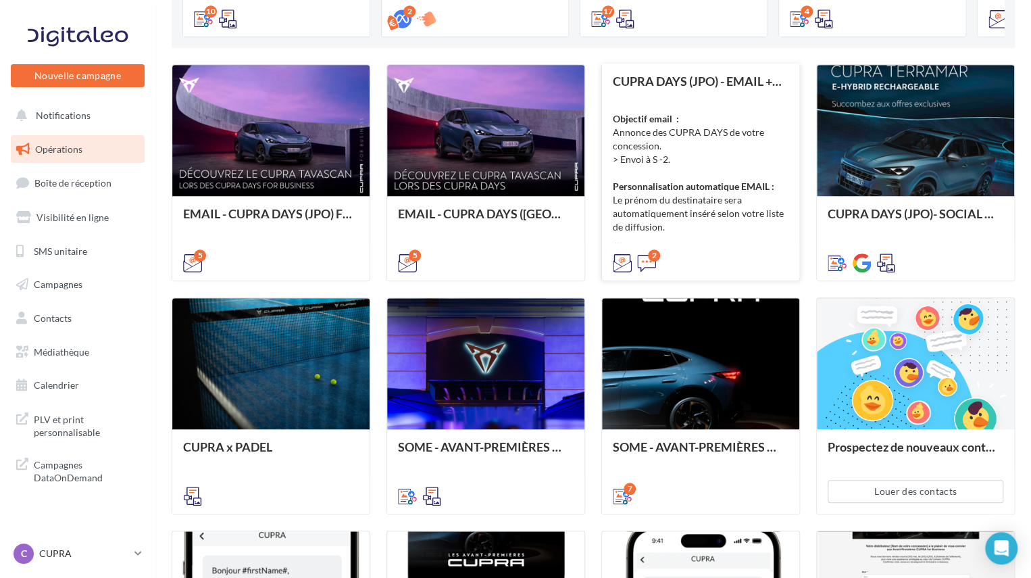
scroll to position [135, 0]
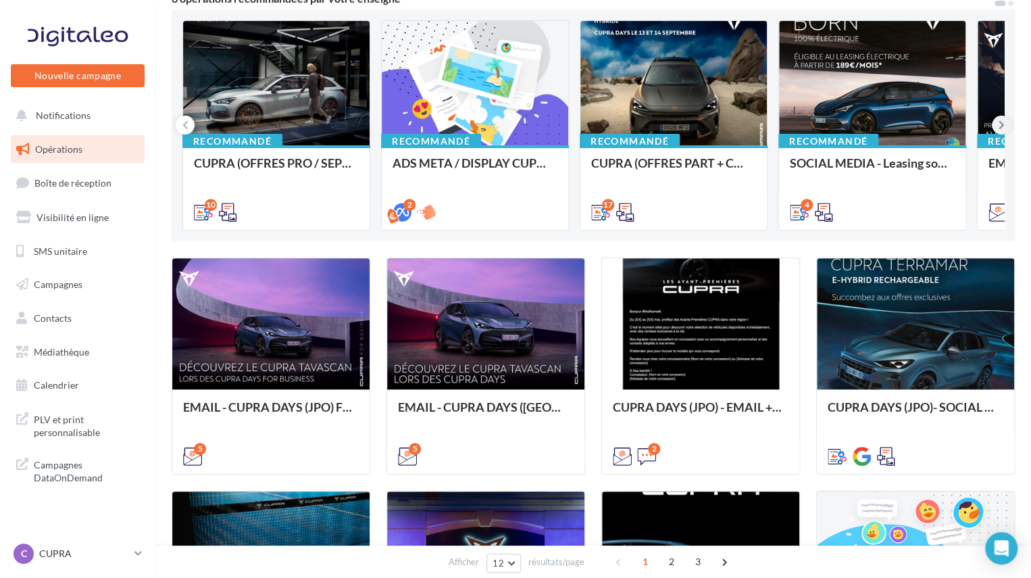
click at [1001, 124] on icon at bounding box center [1002, 125] width 6 height 14
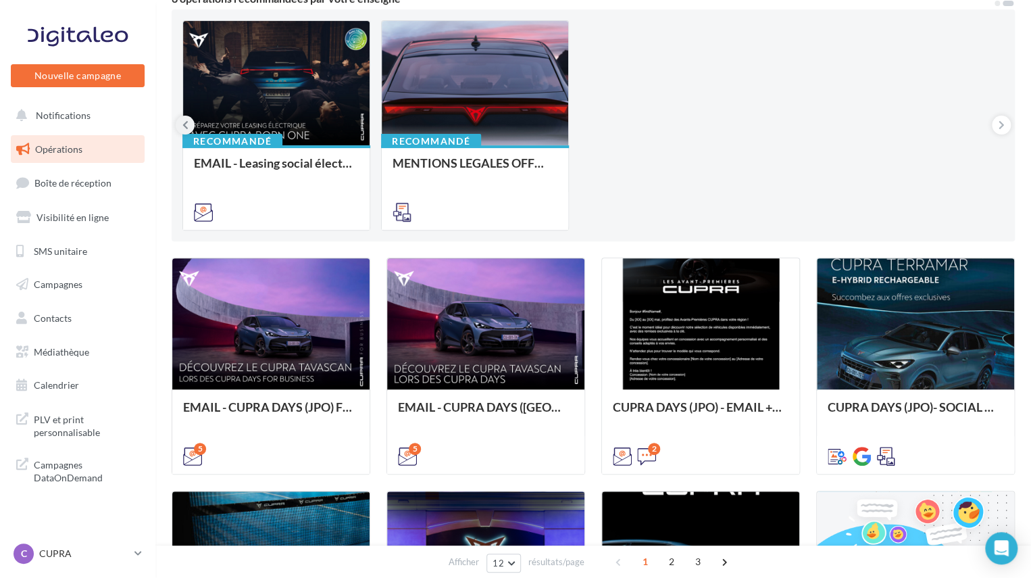
click at [183, 126] on icon at bounding box center [186, 125] width 6 height 14
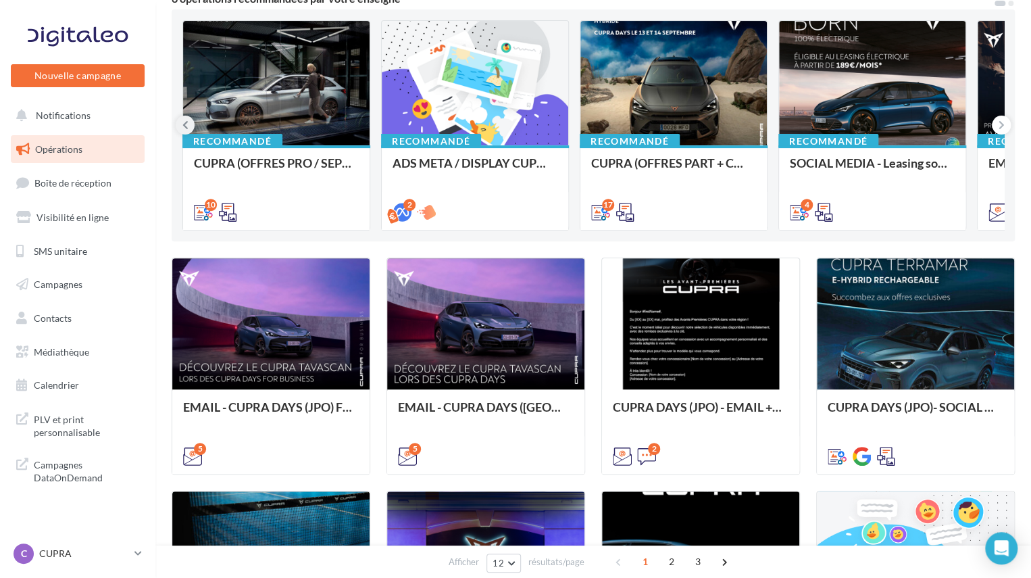
click at [183, 126] on icon at bounding box center [186, 125] width 6 height 14
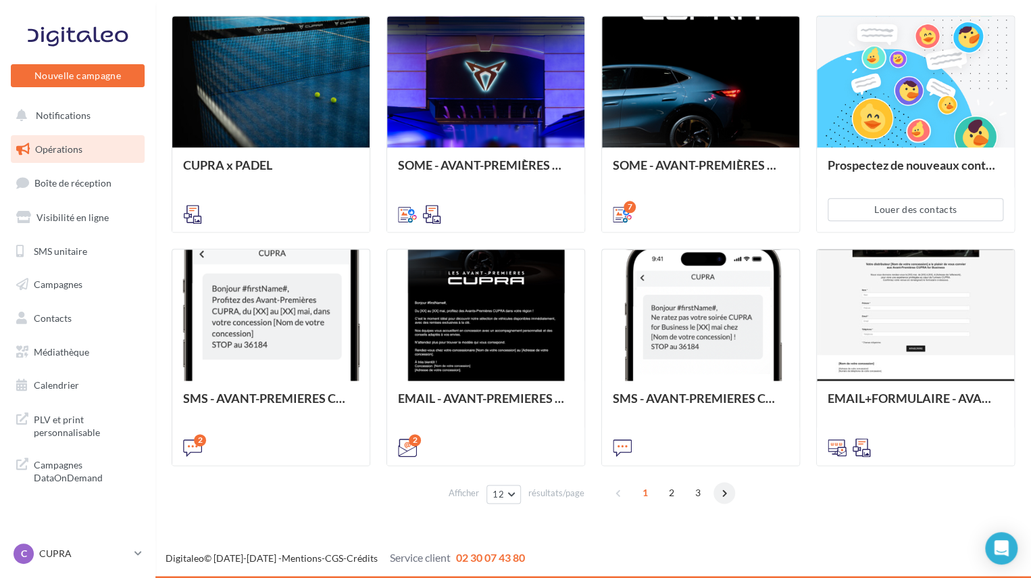
click at [723, 495] on span at bounding box center [725, 493] width 22 height 22
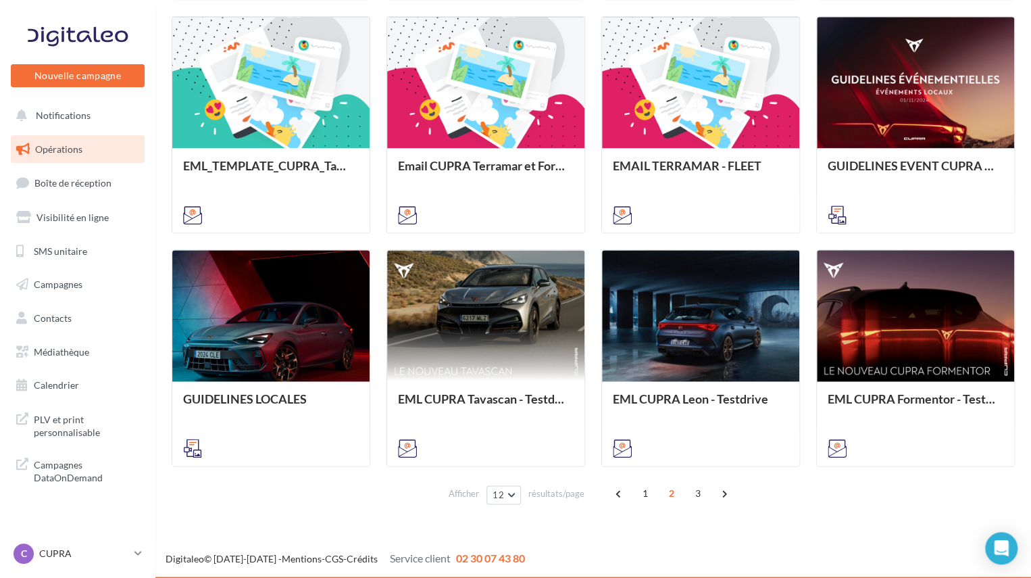
scroll to position [610, 0]
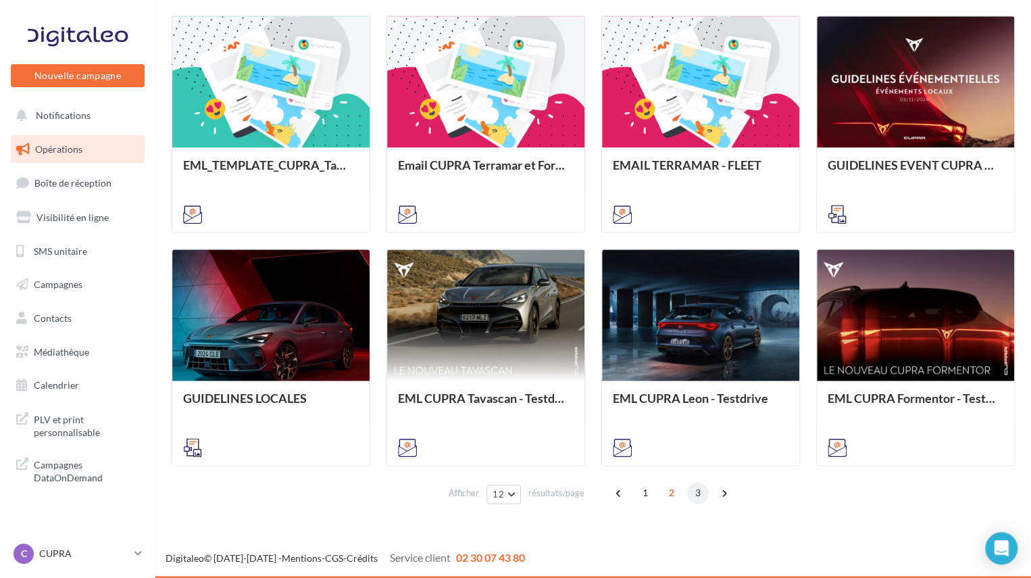
click at [695, 493] on span "3" at bounding box center [698, 493] width 22 height 22
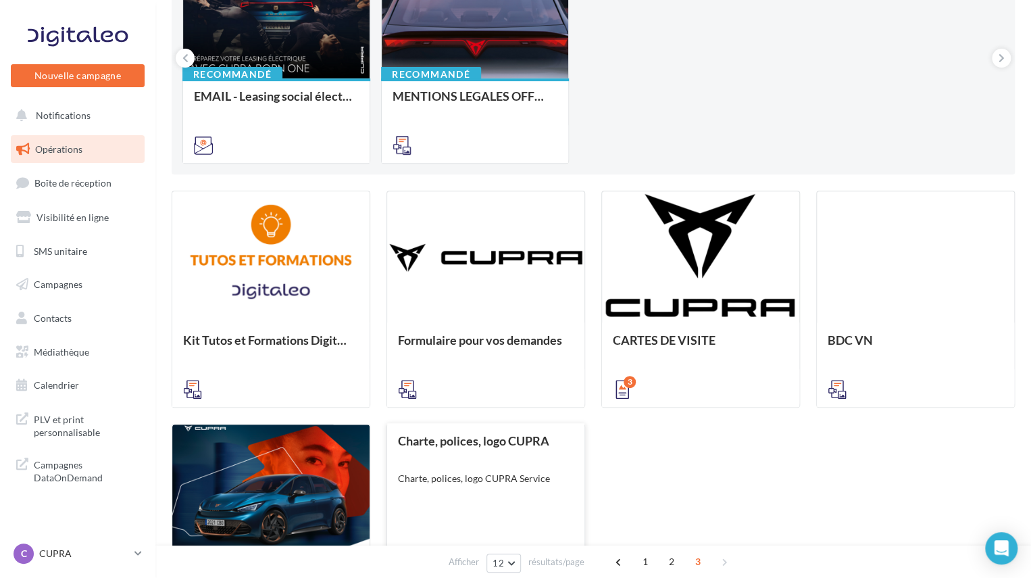
scroll to position [376, 0]
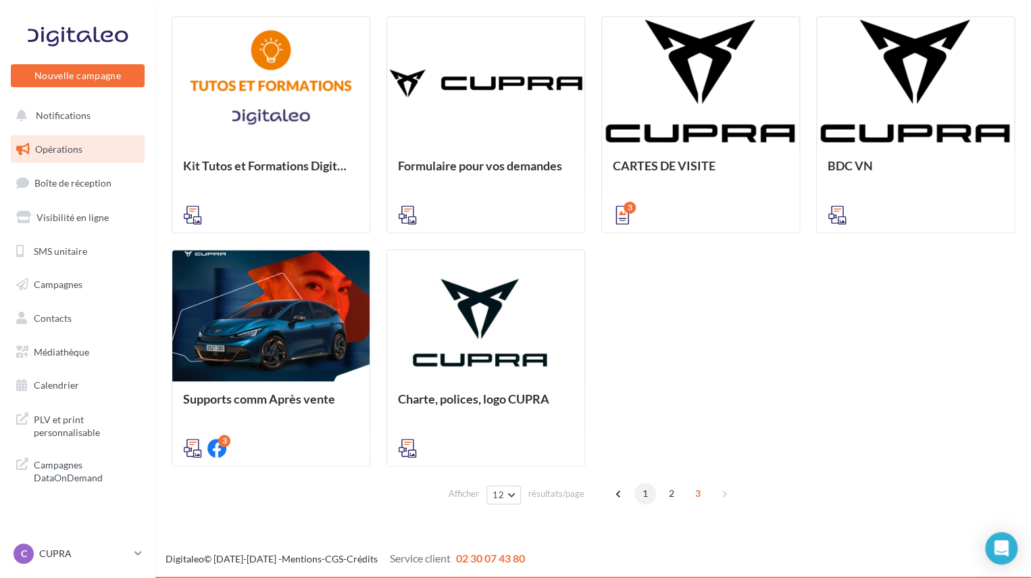
click at [646, 494] on span "1" at bounding box center [646, 494] width 22 height 22
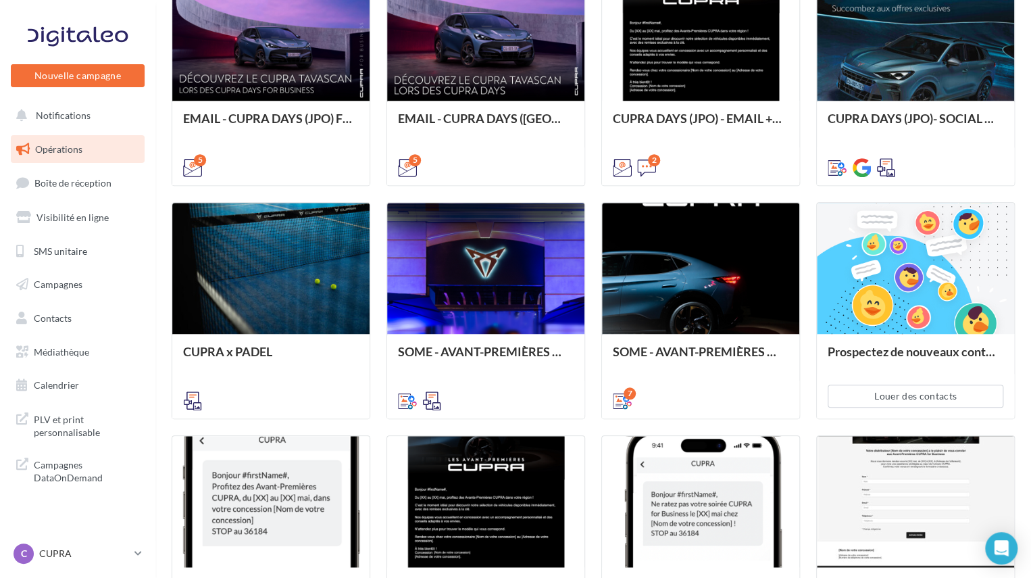
scroll to position [608, 0]
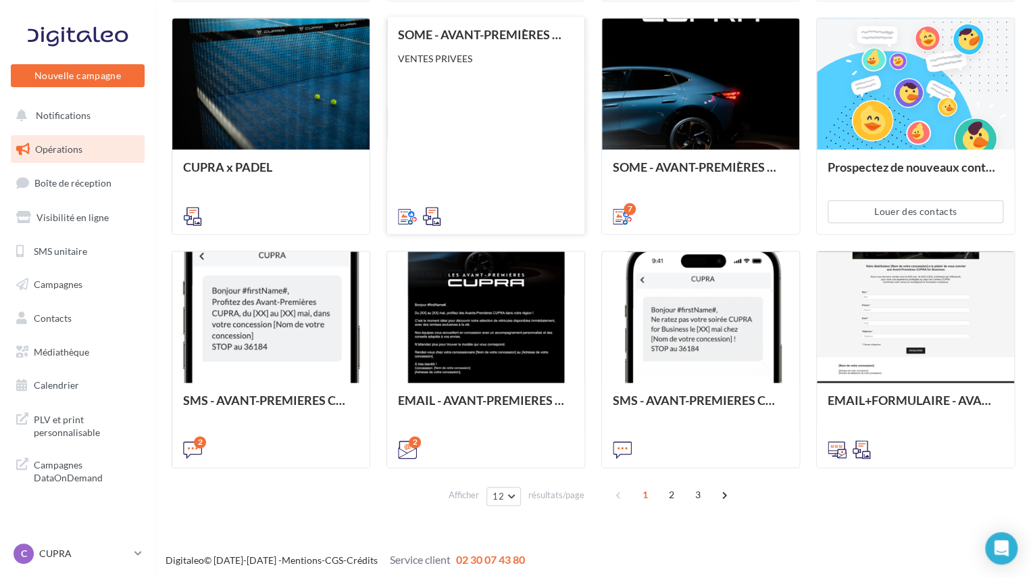
click at [508, 134] on div "SOME - AVANT-PREMIÈRES CUPRA FOR BUSINESS (VENTES PRIVEES) VENTES PRIVEES" at bounding box center [486, 125] width 176 height 194
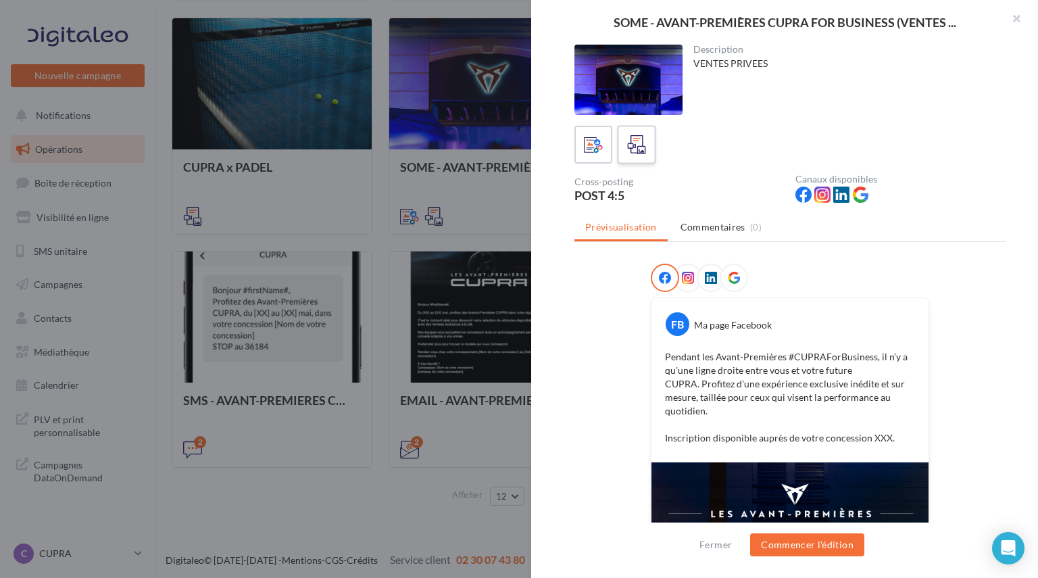
click at [627, 153] on icon at bounding box center [637, 145] width 20 height 20
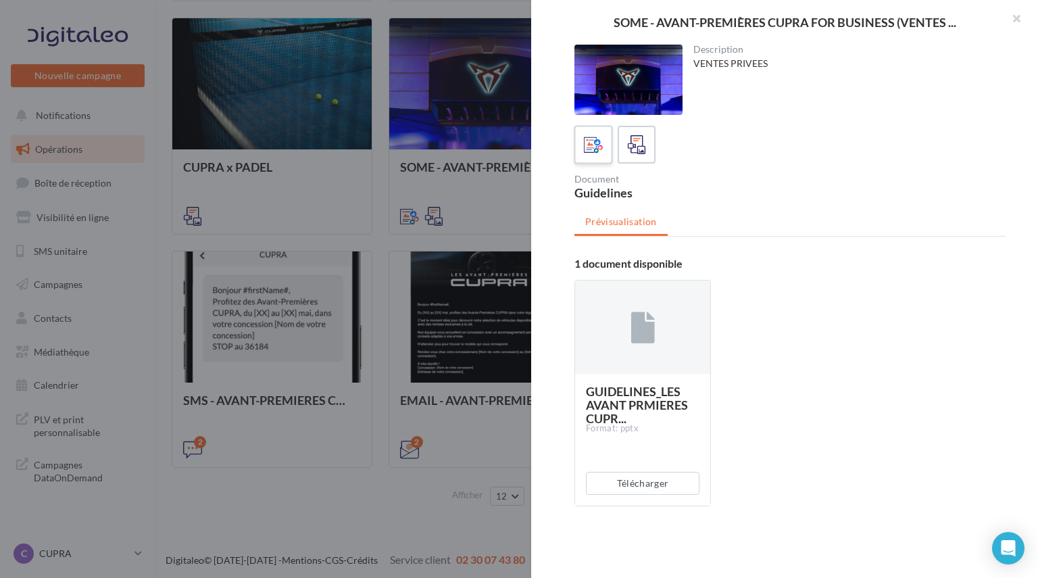
click at [592, 146] on icon at bounding box center [594, 145] width 20 height 20
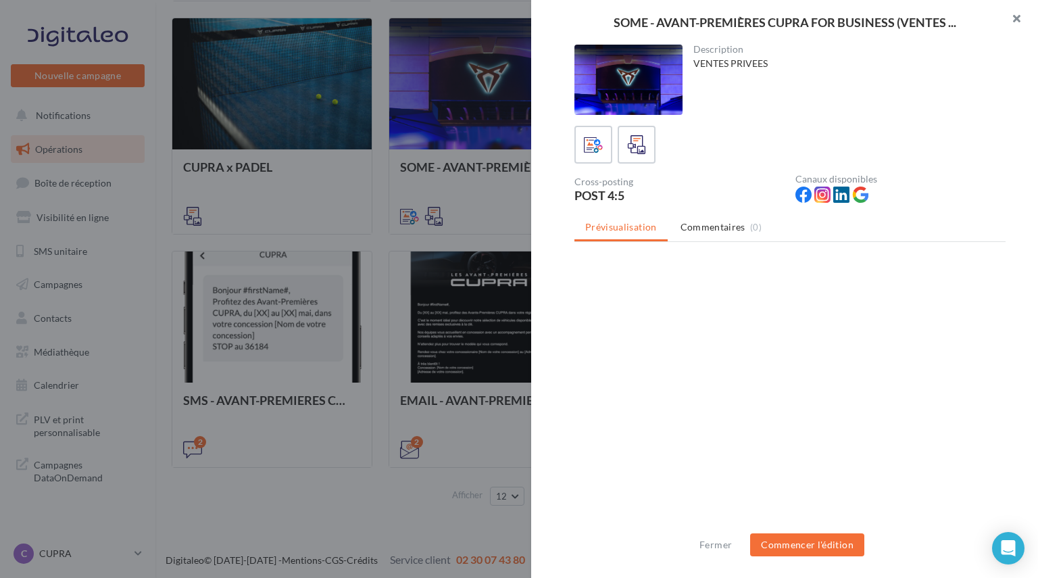
click at [1012, 21] on button "button" at bounding box center [1011, 20] width 54 height 41
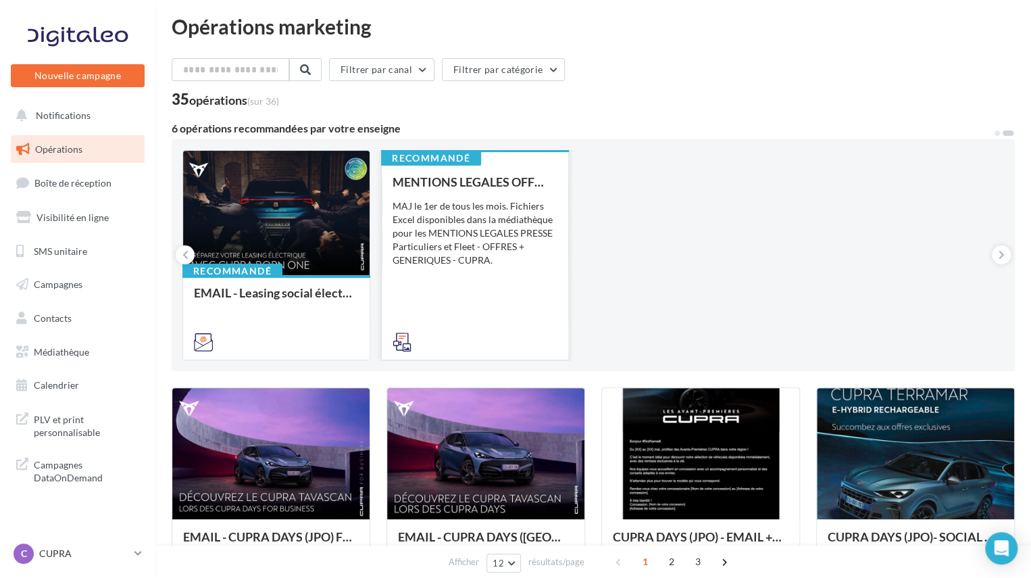
scroll to position [0, 0]
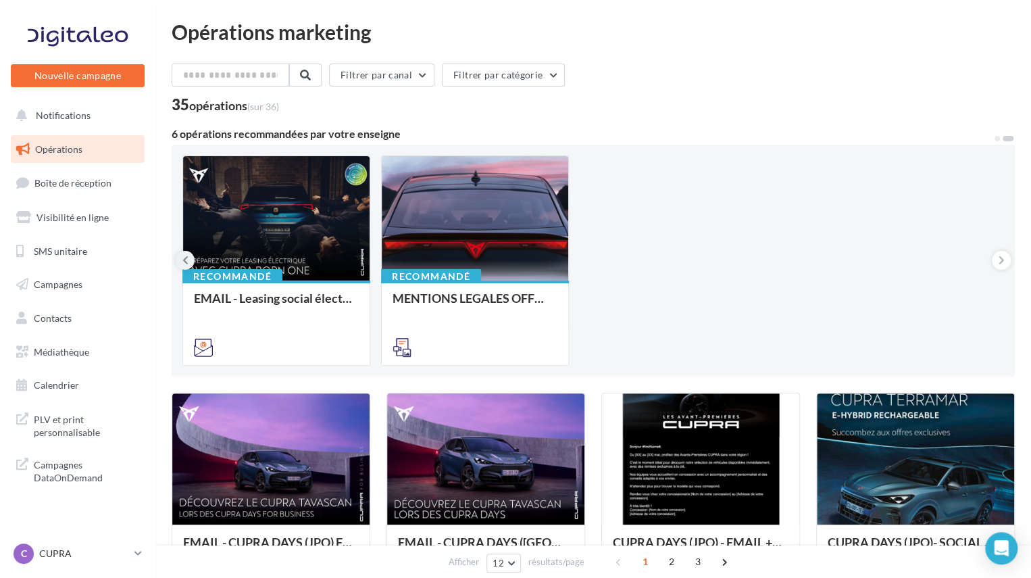
click at [192, 257] on button at bounding box center [185, 260] width 19 height 19
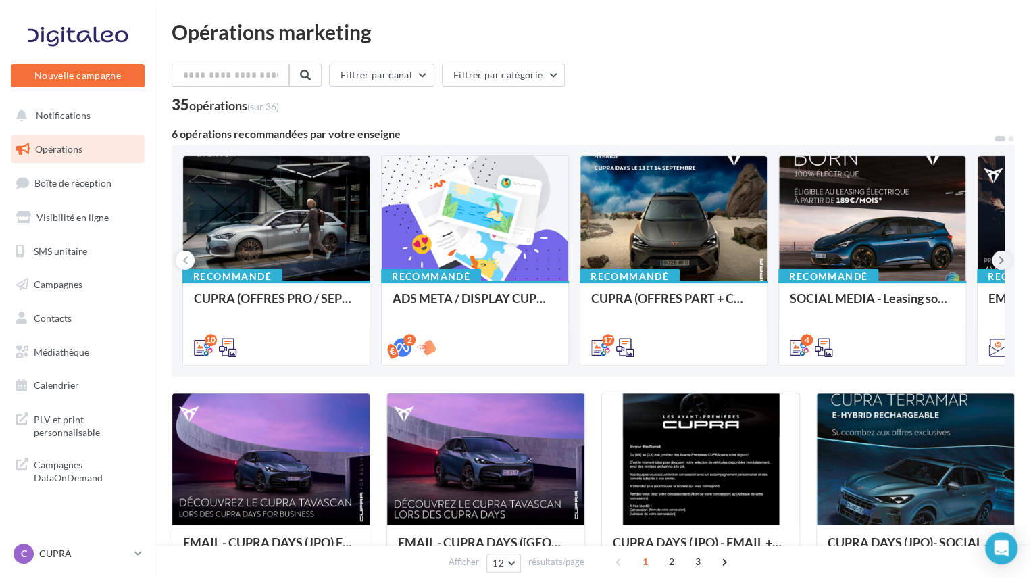
click at [1000, 264] on icon at bounding box center [1002, 260] width 6 height 14
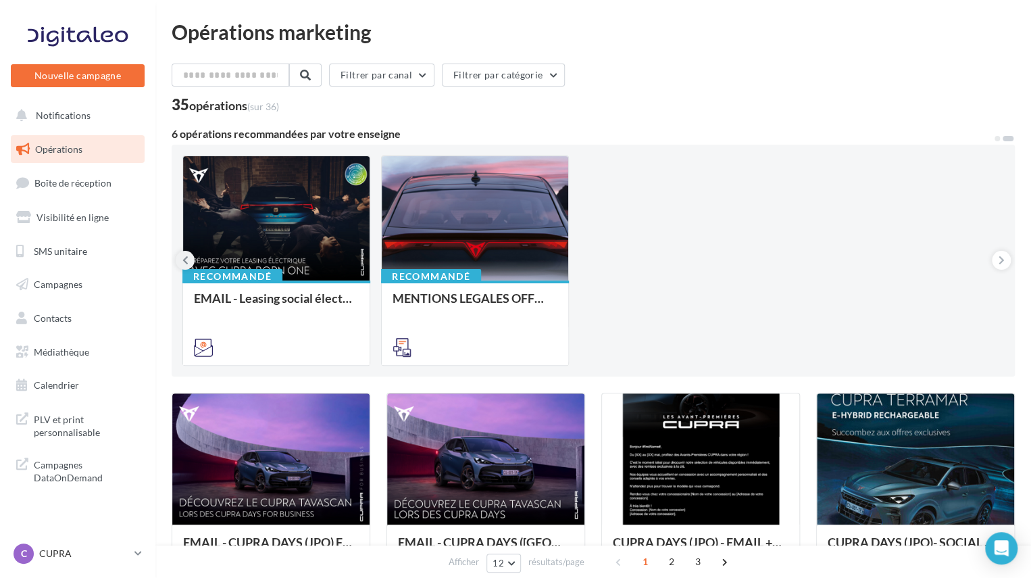
click at [191, 260] on button at bounding box center [185, 260] width 19 height 19
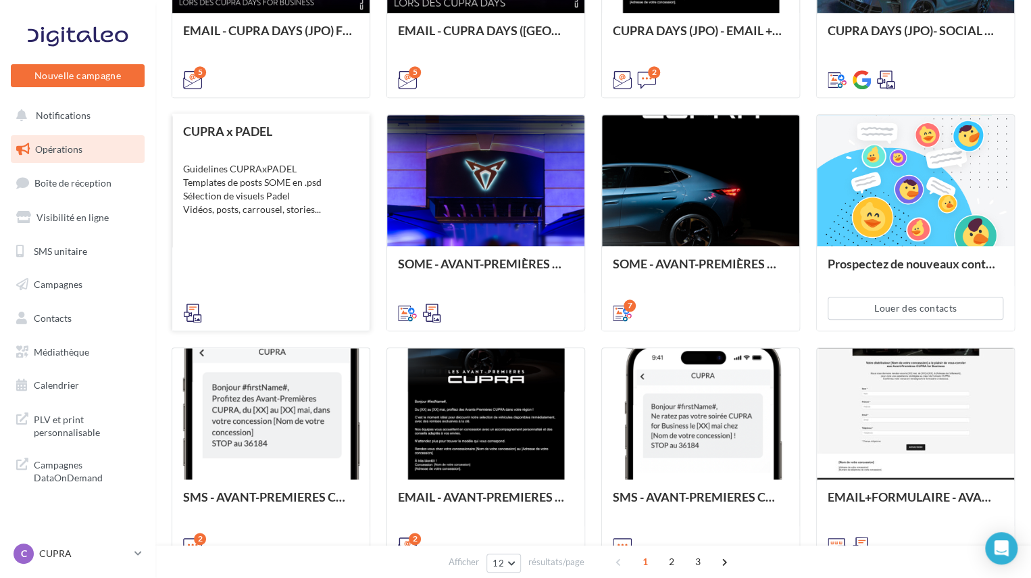
scroll to position [610, 0]
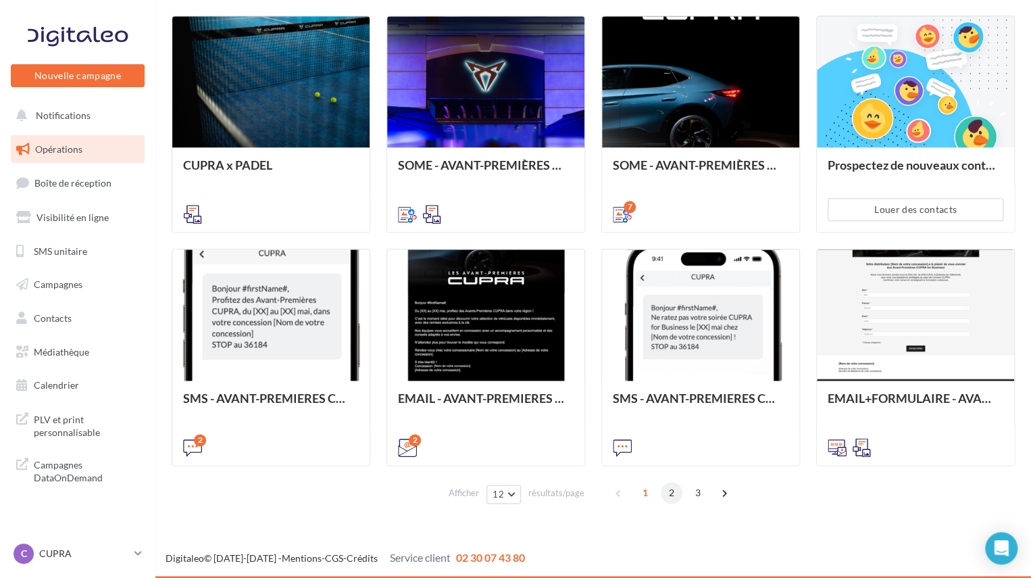
click at [675, 493] on span "2" at bounding box center [672, 493] width 22 height 22
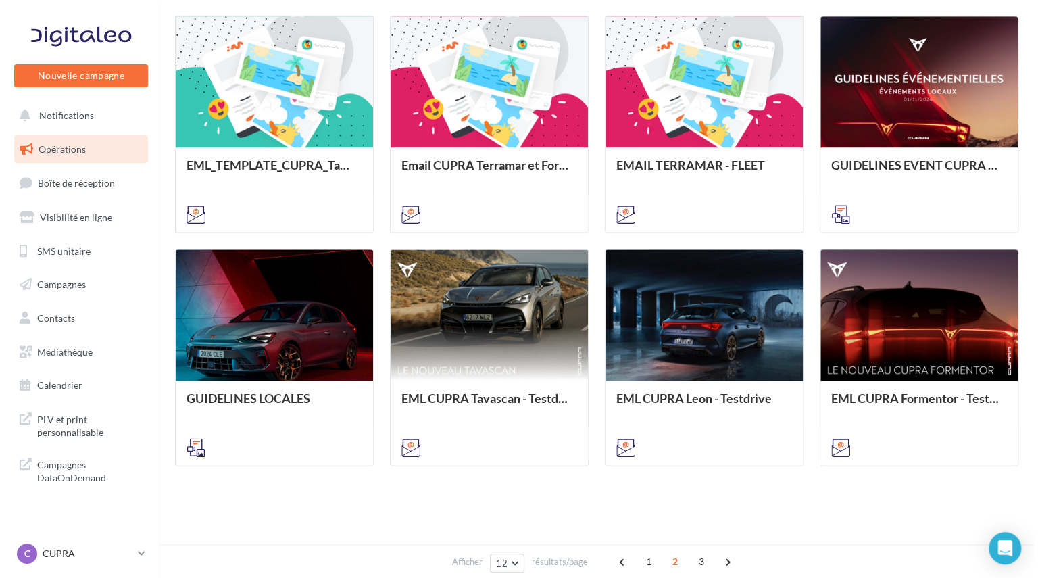
scroll to position [338, 0]
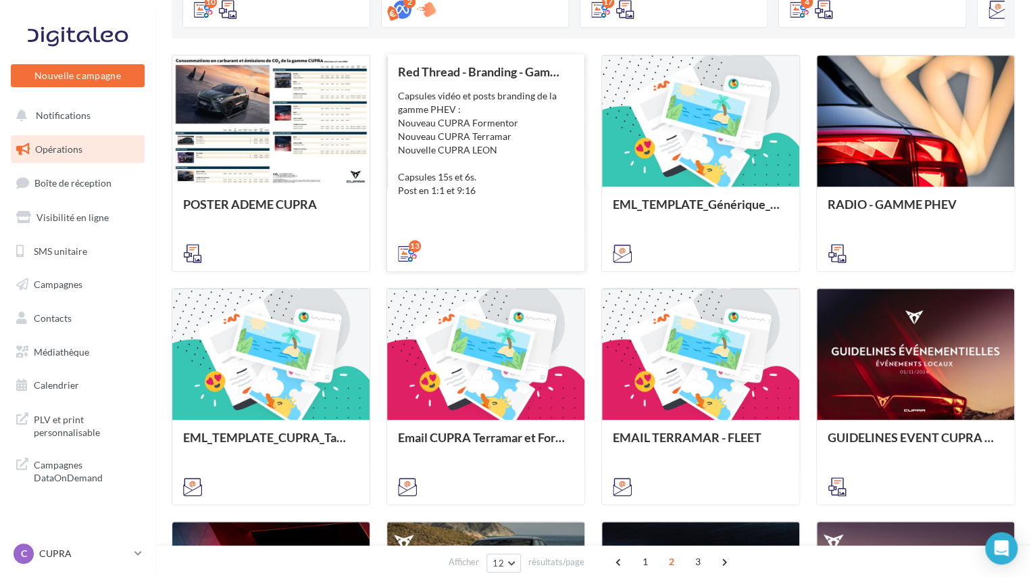
click at [480, 139] on div "Capsules vidéo et posts branding de la gamme PHEV : Nouveau CUPRA Formentor Nou…" at bounding box center [486, 143] width 176 height 108
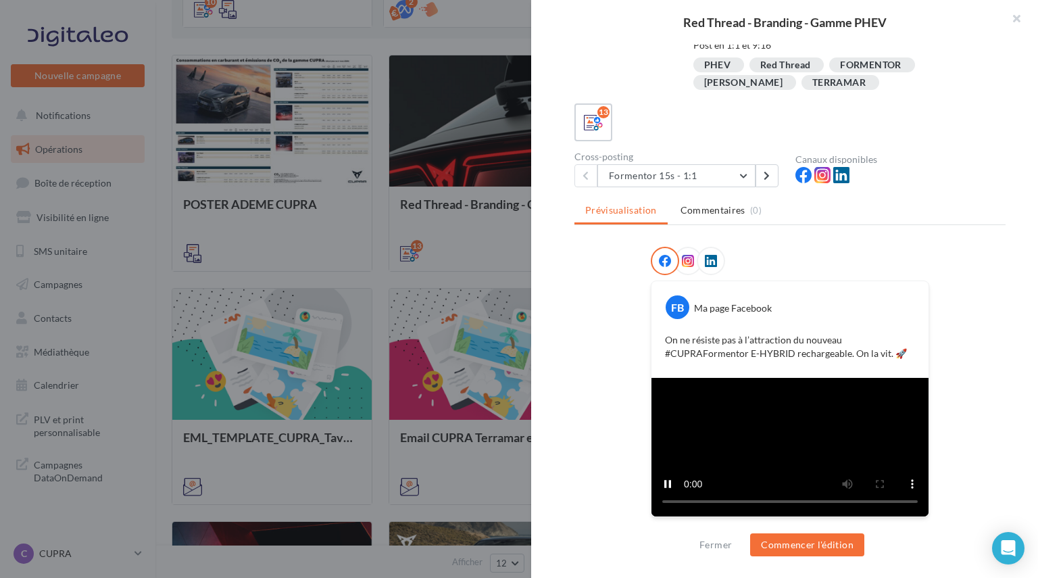
scroll to position [168, 0]
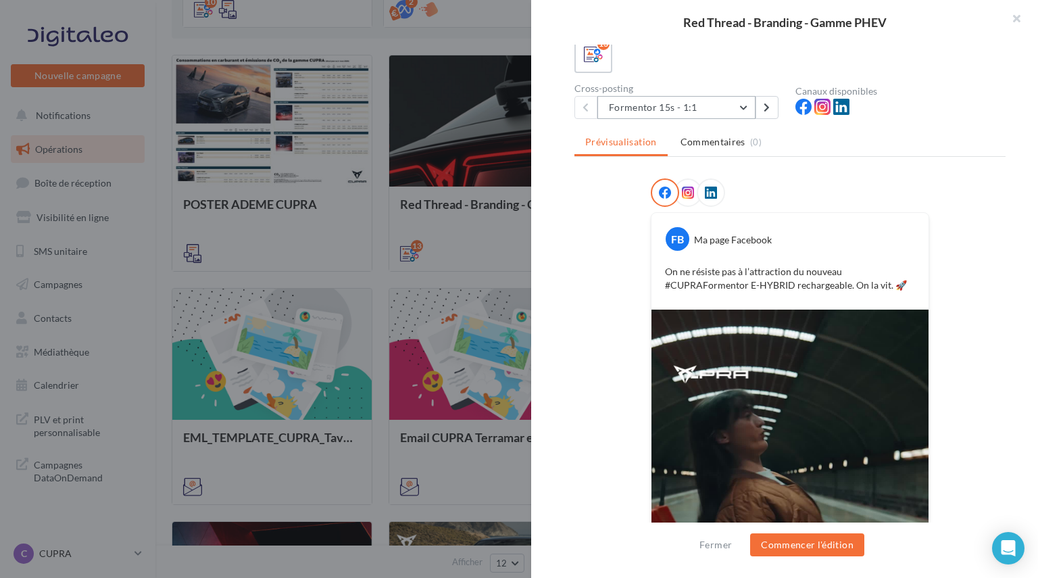
click at [724, 102] on button "Formentor 15s - 1:1" at bounding box center [677, 107] width 158 height 23
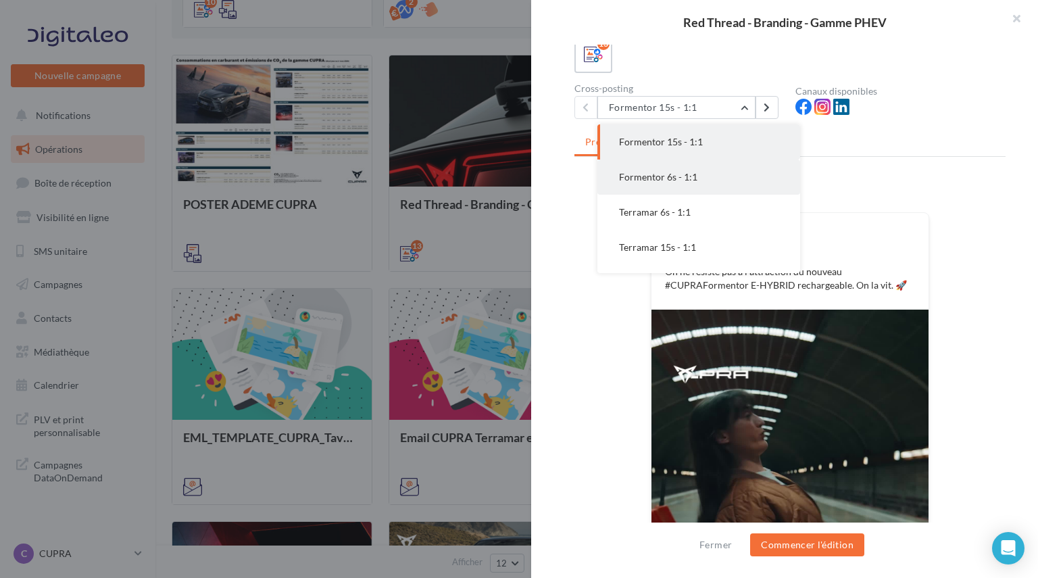
click at [692, 180] on span "Formentor 6s - 1:1" at bounding box center [658, 176] width 78 height 11
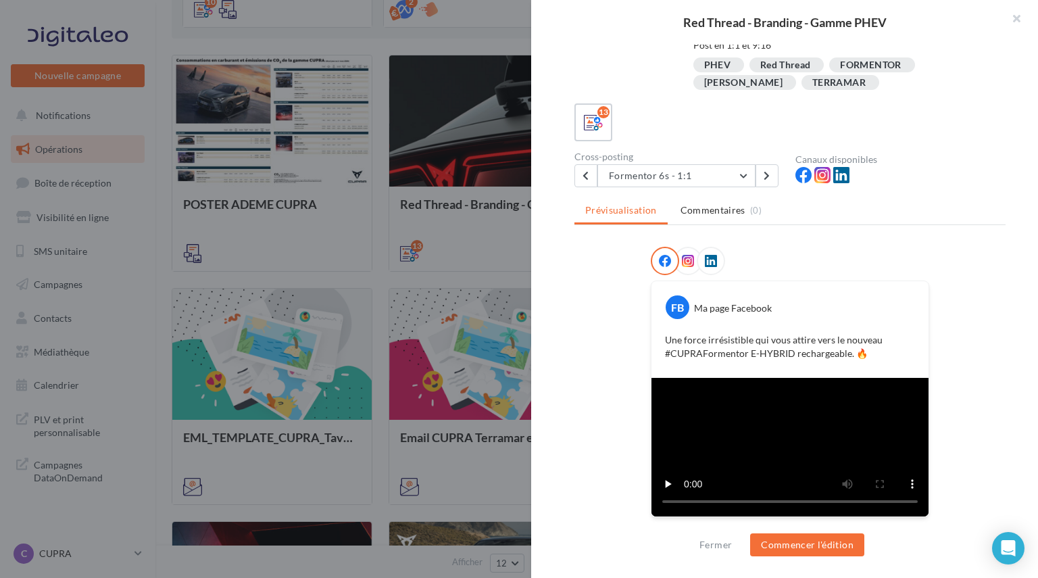
scroll to position [0, 0]
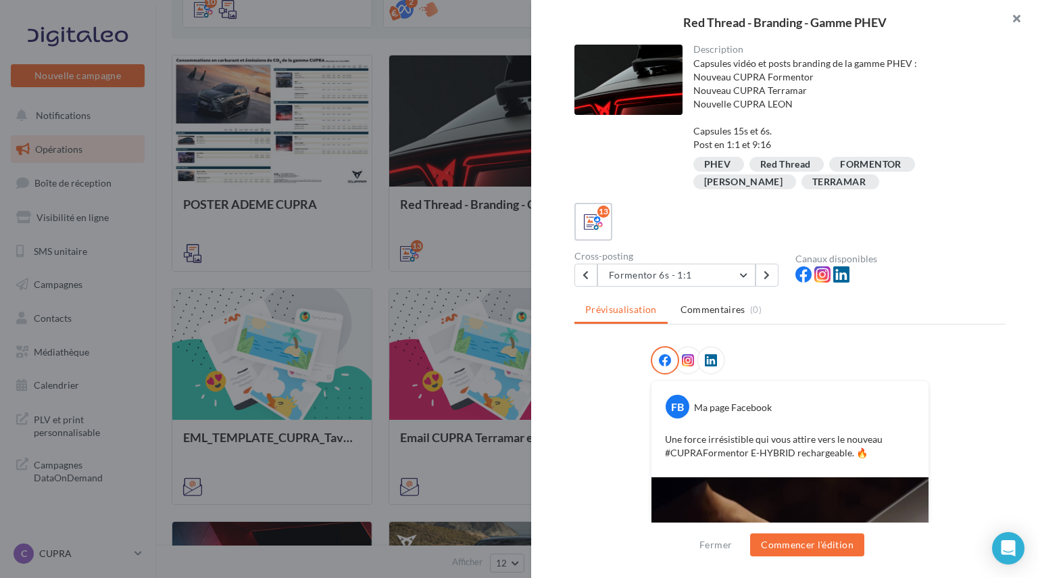
click at [1031, 19] on button "button" at bounding box center [1011, 20] width 54 height 41
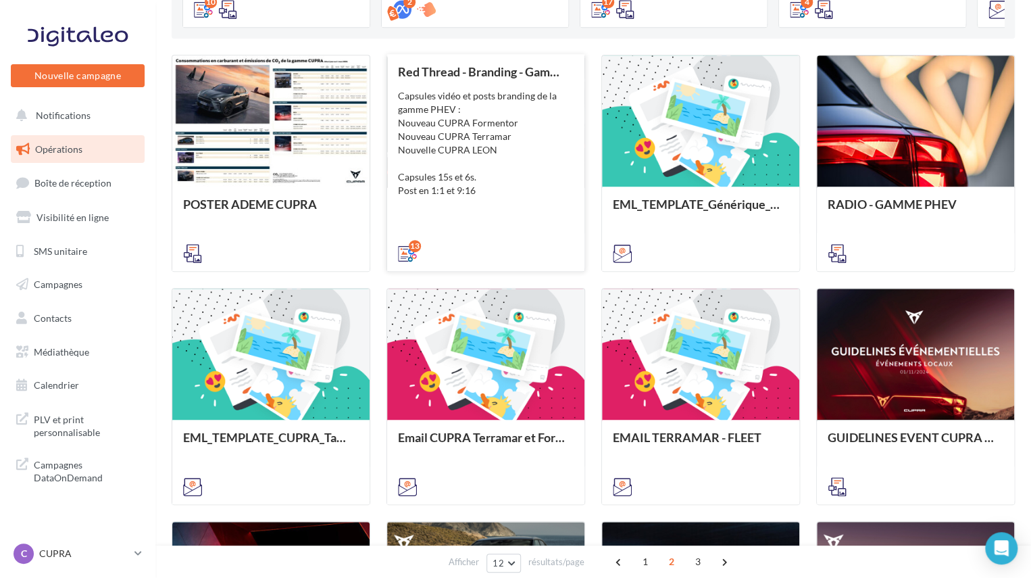
click at [406, 124] on div "Capsules vidéo et posts branding de la gamme PHEV : Nouveau CUPRA Formentor Nou…" at bounding box center [486, 143] width 176 height 108
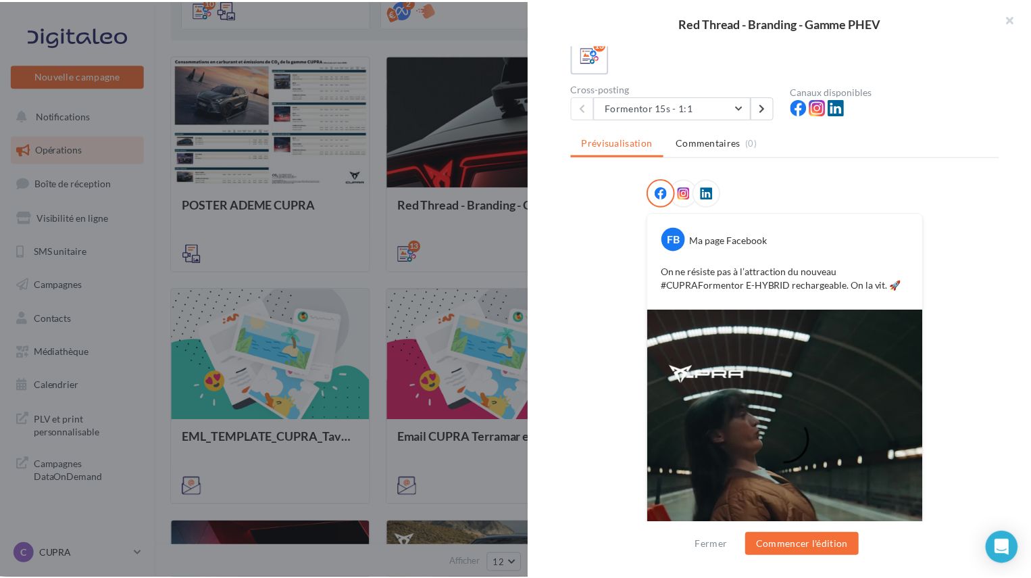
scroll to position [100, 0]
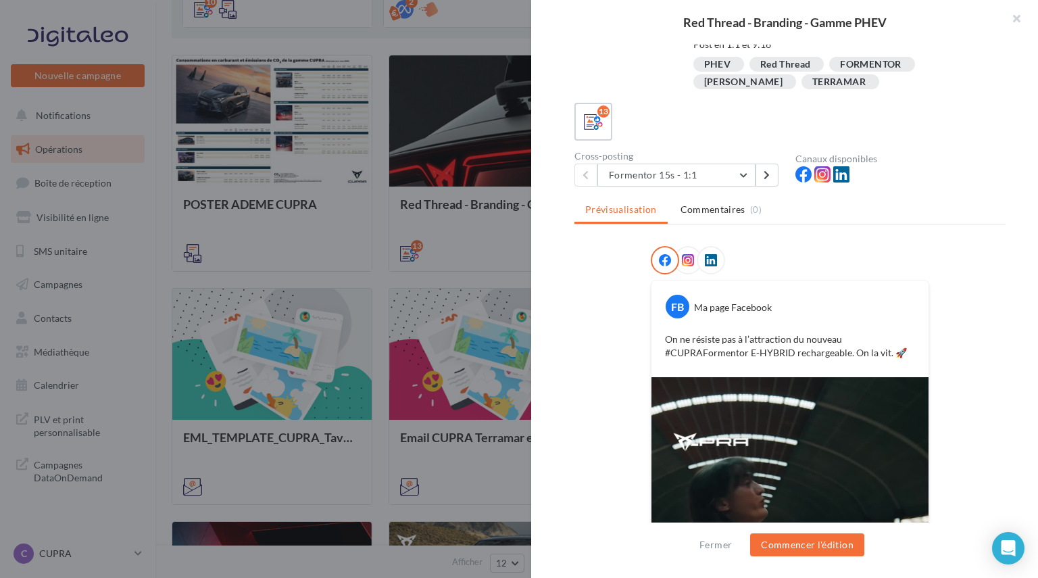
click at [938, 193] on div "Description Capsules vidéo et posts branding de la gamme PHEV : Nouveau CUPRA F…" at bounding box center [790, 290] width 518 height 490
click at [1022, 17] on button "button" at bounding box center [1011, 20] width 54 height 41
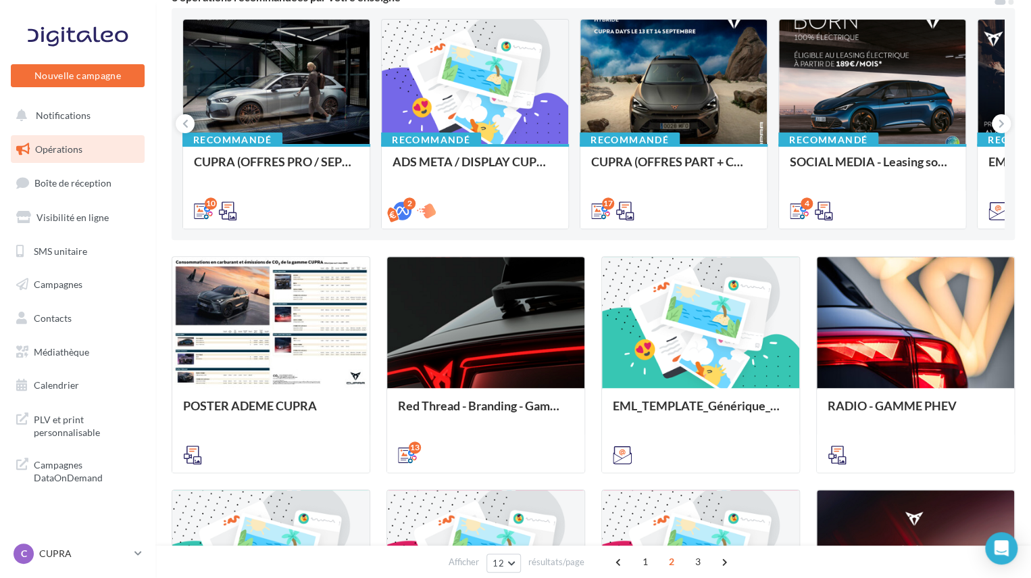
scroll to position [0, 0]
